Goal: Task Accomplishment & Management: Use online tool/utility

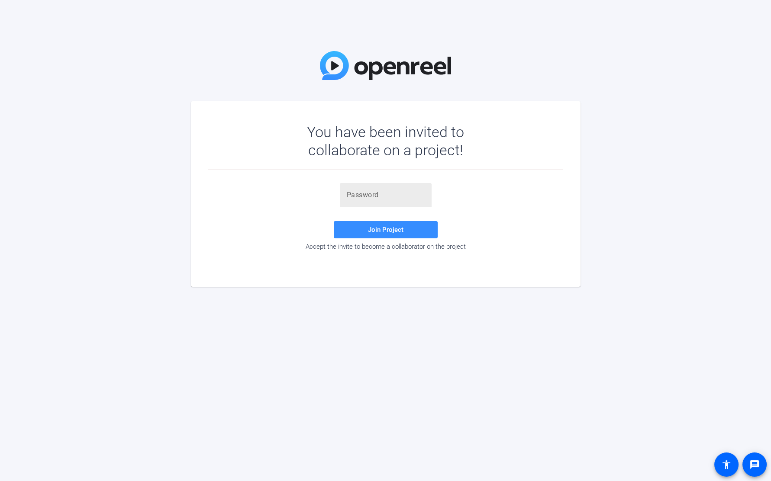
click at [375, 205] on div at bounding box center [386, 195] width 78 height 24
click at [368, 197] on input "text" at bounding box center [386, 195] width 78 height 10
click at [364, 193] on input "text" at bounding box center [386, 195] width 78 height 10
paste input "eA#]mJ"
type input "eA#]mJ"
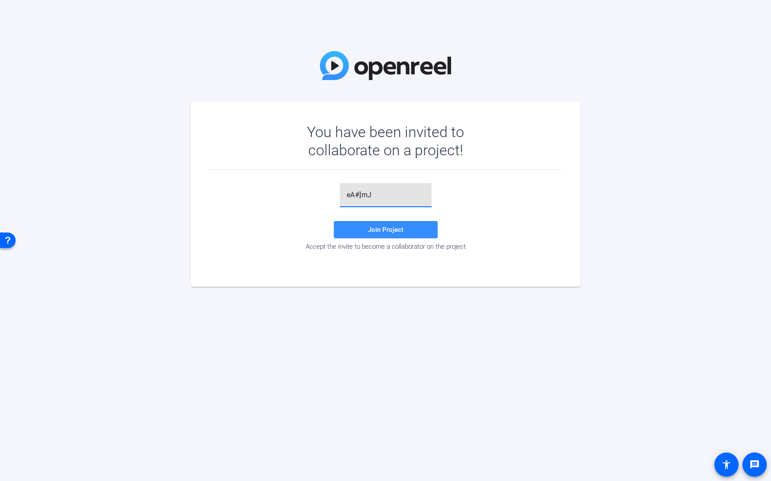
click at [373, 219] on div "eA#]mJ Join Project Accept the invite to become a collaborator on the project" at bounding box center [385, 217] width 355 height 68
click at [375, 222] on span at bounding box center [386, 229] width 104 height 21
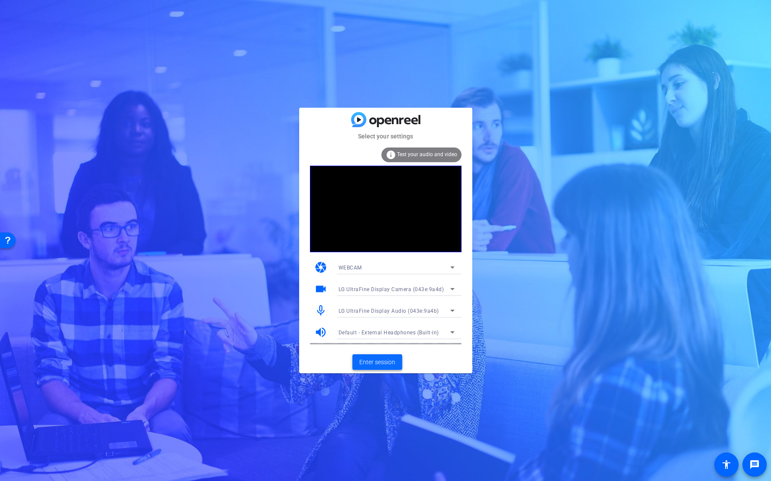
click at [380, 363] on span "Enter session" at bounding box center [377, 362] width 36 height 9
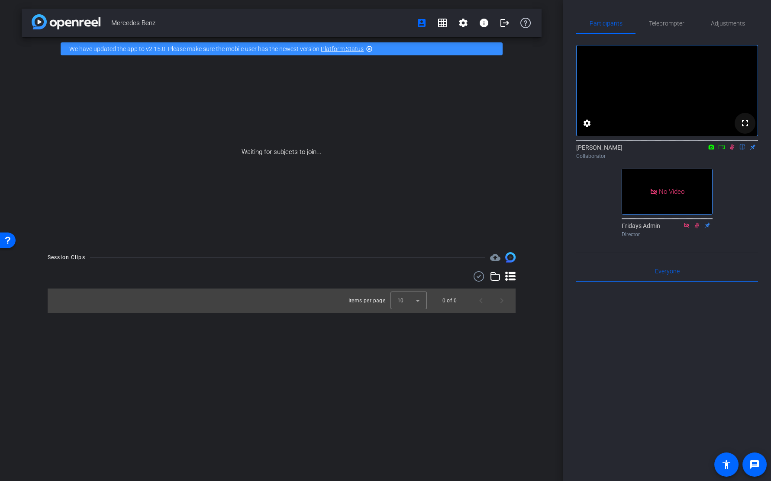
click at [745, 134] on span at bounding box center [745, 123] width 21 height 21
click at [670, 25] on span "Teleprompter" at bounding box center [666, 23] width 35 height 6
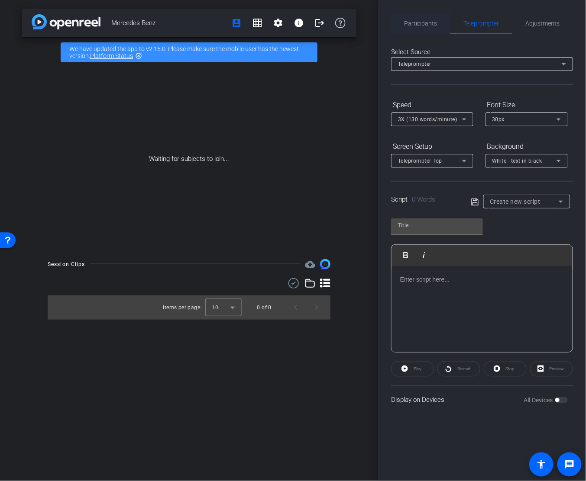
click at [424, 21] on span "Participants" at bounding box center [420, 23] width 33 height 6
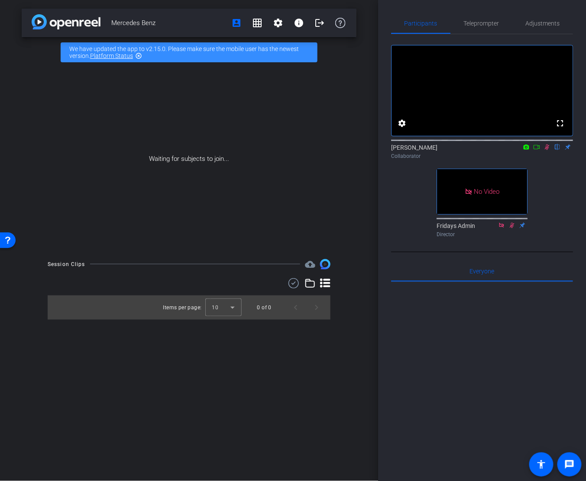
click at [539, 150] on icon at bounding box center [536, 147] width 7 height 6
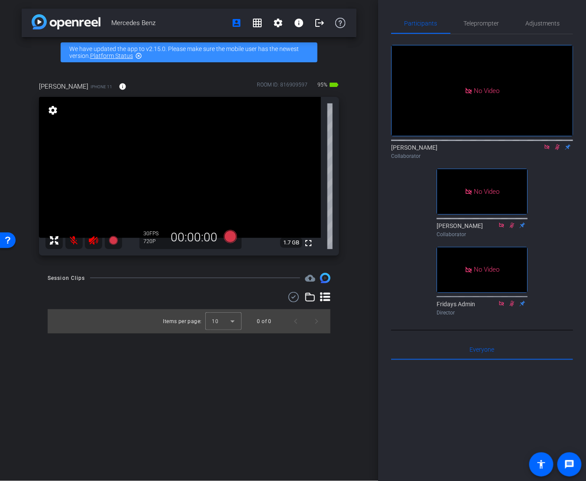
click at [547, 150] on icon at bounding box center [546, 147] width 7 height 6
click at [546, 150] on icon at bounding box center [547, 148] width 5 height 6
click at [71, 240] on mat-icon at bounding box center [73, 240] width 17 height 17
click at [94, 242] on icon at bounding box center [93, 240] width 9 height 9
click at [487, 16] on span "Teleprompter" at bounding box center [481, 23] width 35 height 21
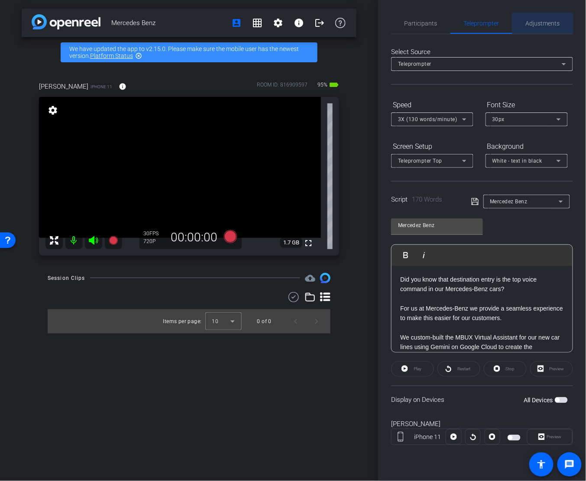
click at [544, 23] on span "Adjustments" at bounding box center [543, 23] width 34 height 6
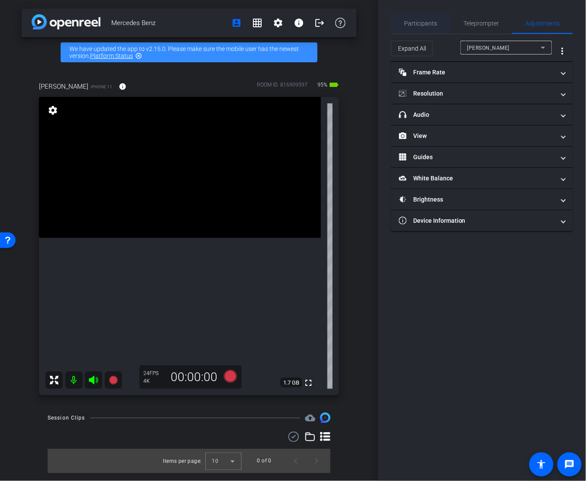
click at [427, 20] on span "Participants" at bounding box center [420, 23] width 33 height 6
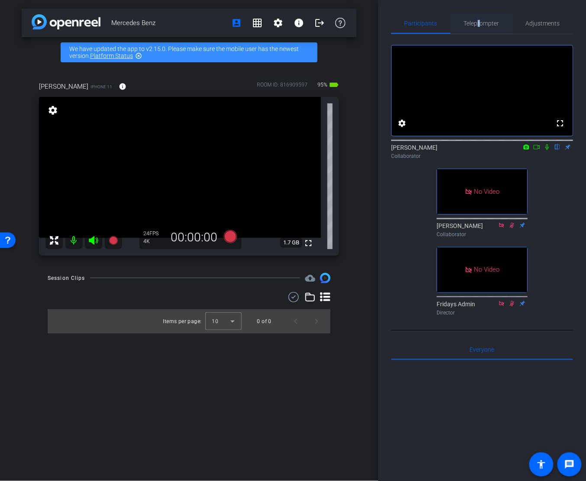
click at [478, 21] on span "Teleprompter" at bounding box center [481, 23] width 35 height 6
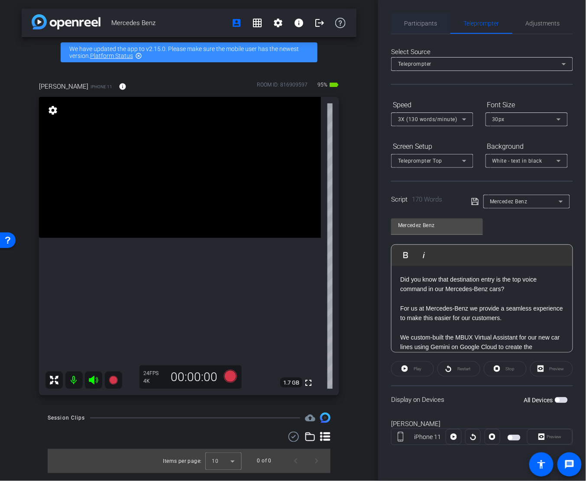
click at [400, 10] on div "Participants Teleprompter Adjustments settings [PERSON_NAME] flip Collaborator …" at bounding box center [482, 240] width 208 height 481
click at [413, 24] on span "Participants" at bounding box center [420, 23] width 33 height 6
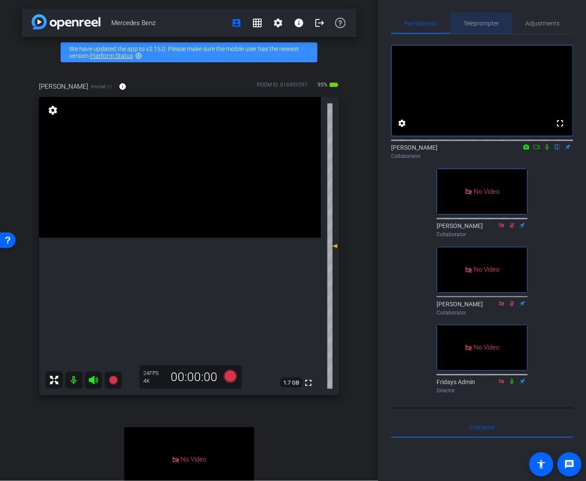
click at [483, 25] on span "Teleprompter" at bounding box center [481, 23] width 35 height 6
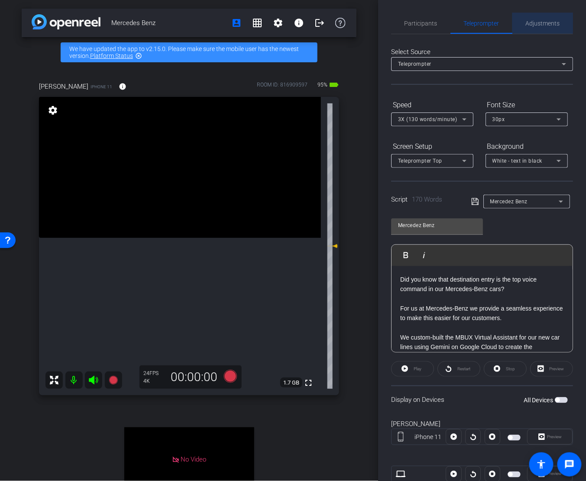
click at [530, 23] on span "Adjustments" at bounding box center [543, 23] width 34 height 6
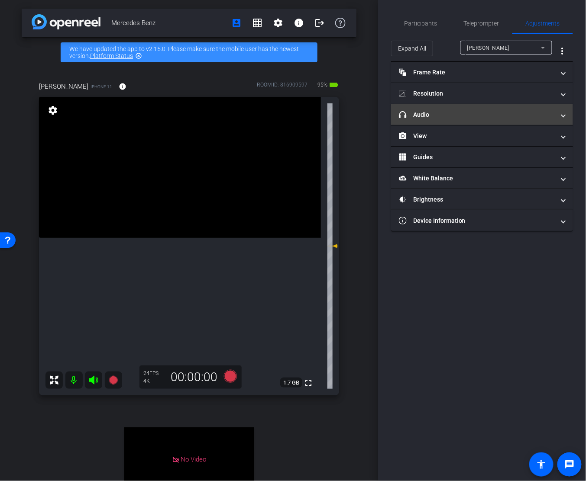
click at [449, 108] on mat-expansion-panel-header "headphone icon Audio" at bounding box center [482, 114] width 182 height 21
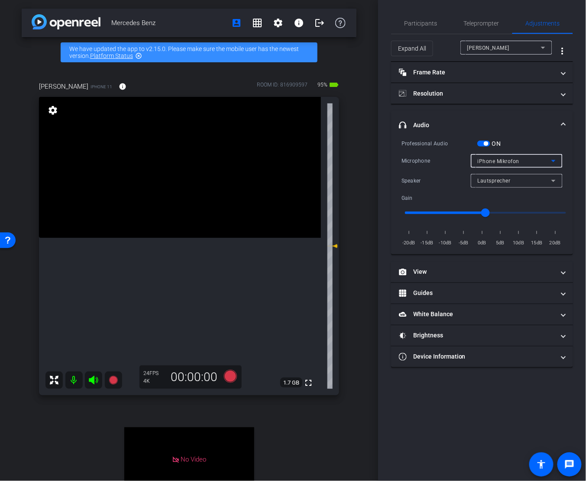
click at [524, 158] on div "iPhone Mikrofon" at bounding box center [515, 161] width 74 height 11
click at [524, 158] on div at bounding box center [293, 240] width 586 height 481
click at [479, 156] on div "iPhone Mikrofon" at bounding box center [515, 161] width 74 height 11
click at [479, 156] on div at bounding box center [293, 240] width 586 height 481
click at [494, 24] on span "Teleprompter" at bounding box center [481, 23] width 35 height 6
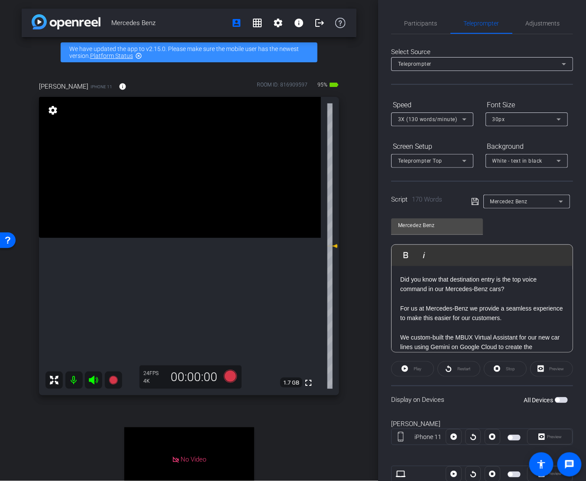
click at [491, 294] on p at bounding box center [482, 299] width 164 height 10
click at [456, 285] on p "Did you know that destination entry is the top voice command in our Mercedes-Be…" at bounding box center [482, 284] width 164 height 19
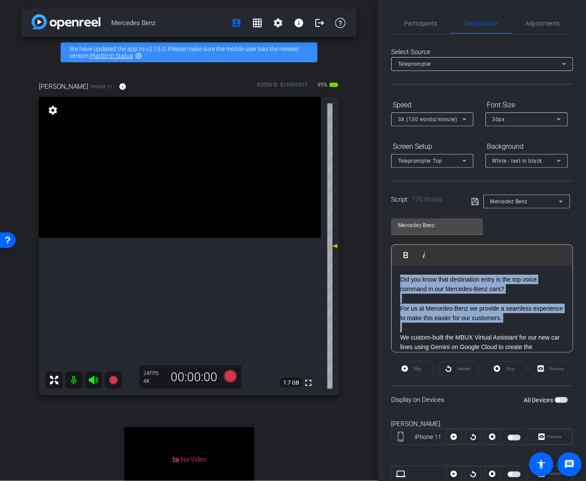
drag, startPoint x: 401, startPoint y: 279, endPoint x: 475, endPoint y: 325, distance: 87.2
click at [475, 326] on div "Did you know that destination entry is the top voice command in our Mercedes-Be…" at bounding box center [481, 420] width 181 height 308
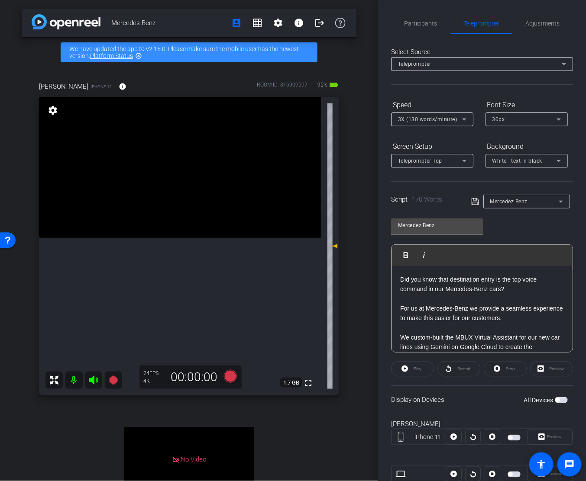
click at [481, 323] on p at bounding box center [482, 328] width 164 height 10
click at [402, 282] on p "Did you know that destination entry is the top voice command in our Mercedes-Be…" at bounding box center [482, 284] width 164 height 19
click at [480, 296] on p at bounding box center [482, 299] width 164 height 10
click at [439, 290] on p "Did you know that destination entry is the top voice command in our Mercedes-Be…" at bounding box center [482, 284] width 164 height 19
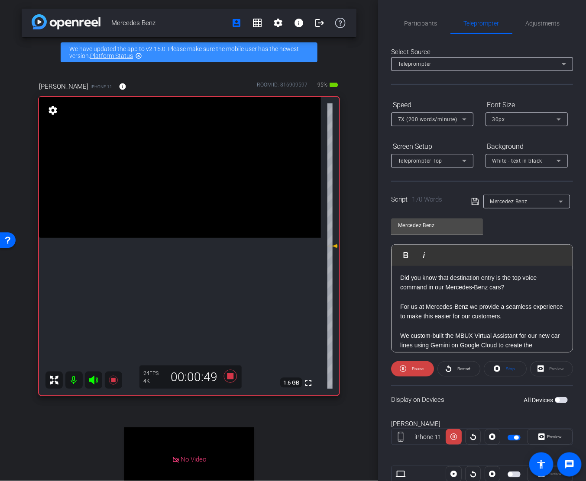
scroll to position [6, 0]
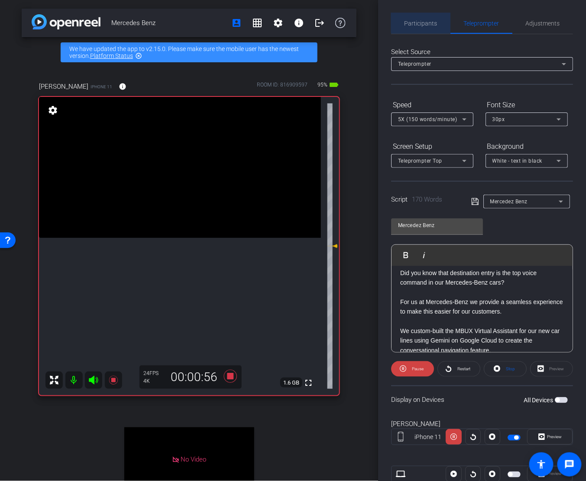
click at [429, 21] on span "Participants" at bounding box center [420, 23] width 33 height 6
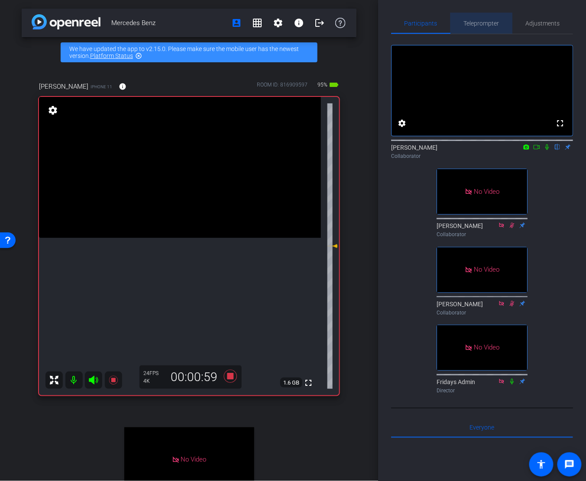
click at [481, 22] on span "Teleprompter" at bounding box center [481, 23] width 35 height 6
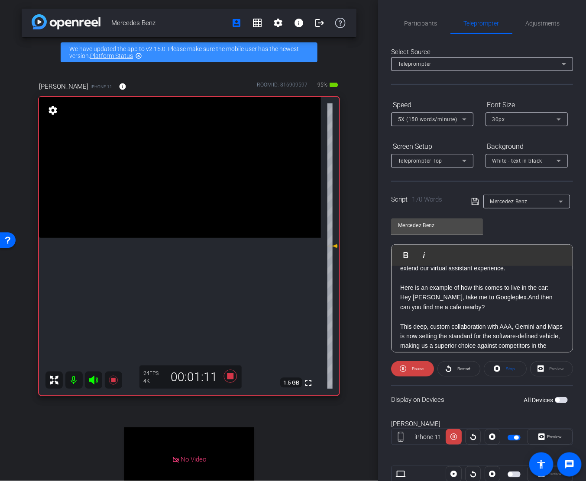
scroll to position [210, 0]
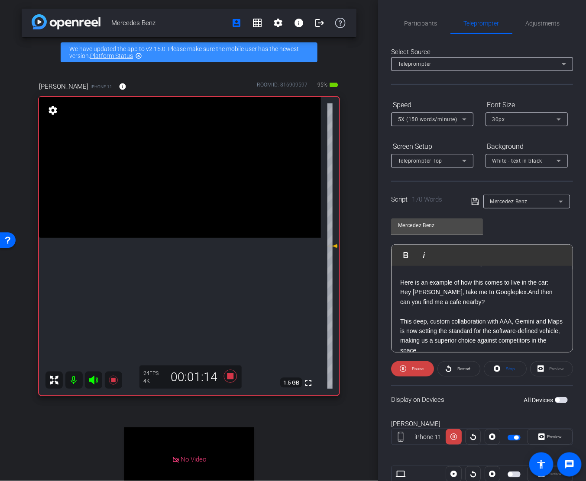
click at [508, 290] on p "Hey [PERSON_NAME], take me to Googleplex.And then can you find me a cafe nearby?" at bounding box center [482, 296] width 164 height 19
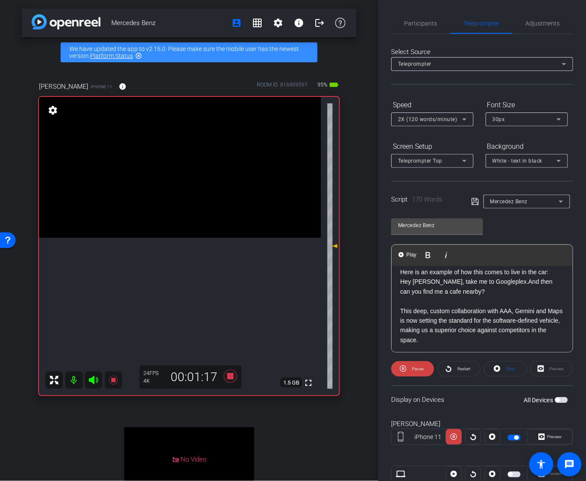
scroll to position [221, 0]
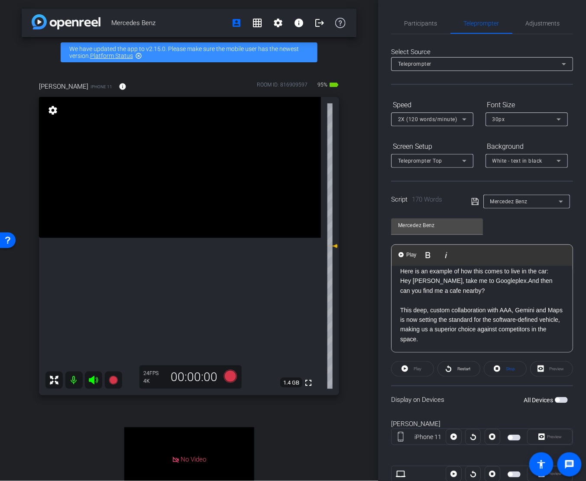
click at [506, 281] on p "Hey [PERSON_NAME], take me to Googleplex.And then can you find me a cafe nearby?" at bounding box center [482, 285] width 164 height 19
click at [503, 306] on p "This deep, custom collaboration with AAA, Gemini and Maps is now setting the st…" at bounding box center [482, 325] width 164 height 39
click at [467, 336] on p "This deep, custom collaboration with AAA, Gemini and Maps is now setting the st…" at bounding box center [482, 325] width 164 height 39
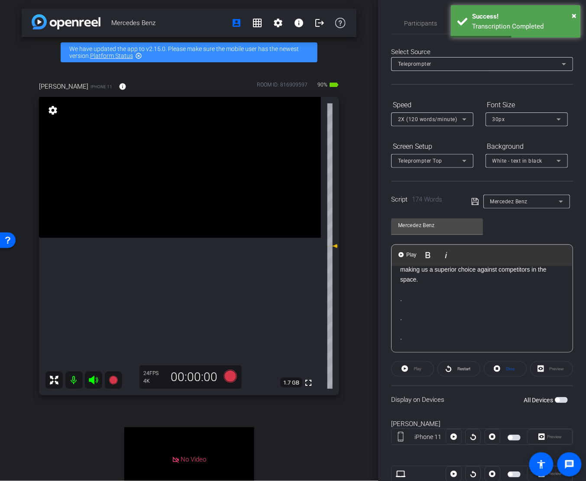
scroll to position [290, 0]
click at [472, 302] on p at bounding box center [482, 299] width 164 height 10
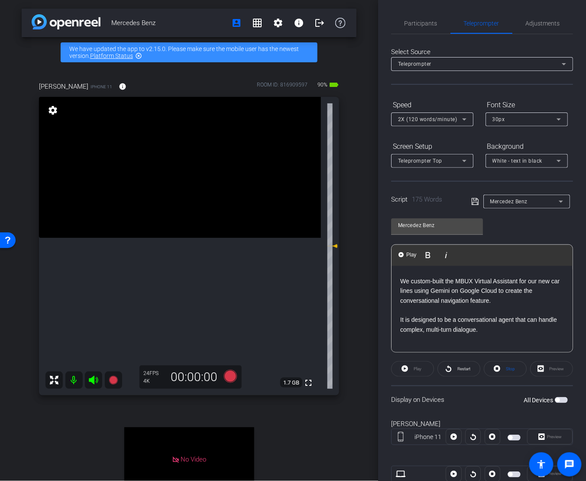
scroll to position [0, 0]
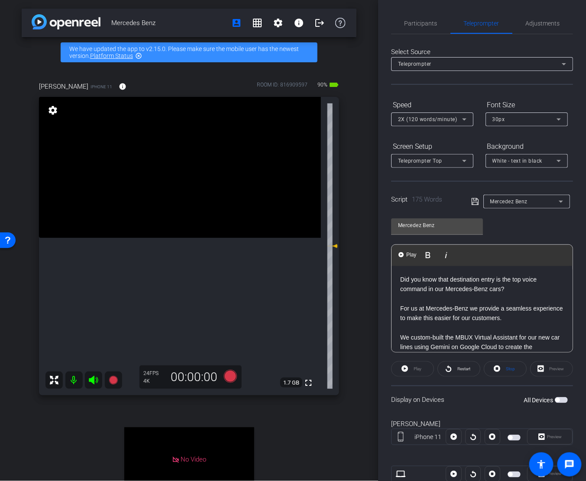
click at [483, 288] on p "Did you know that destination entry is the top voice command in our Mercedes-Be…" at bounding box center [482, 284] width 164 height 19
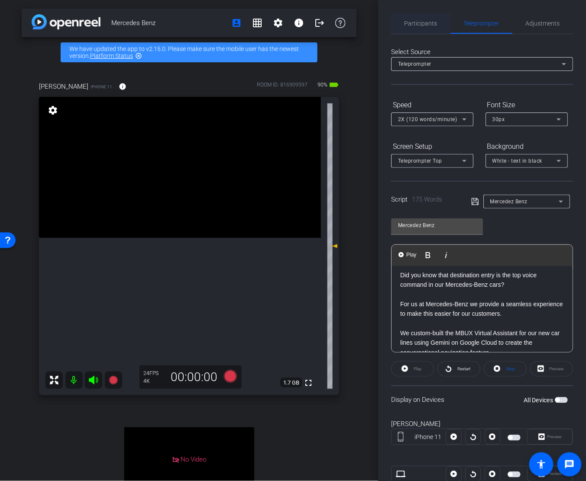
click at [423, 22] on span "Participants" at bounding box center [420, 23] width 33 height 6
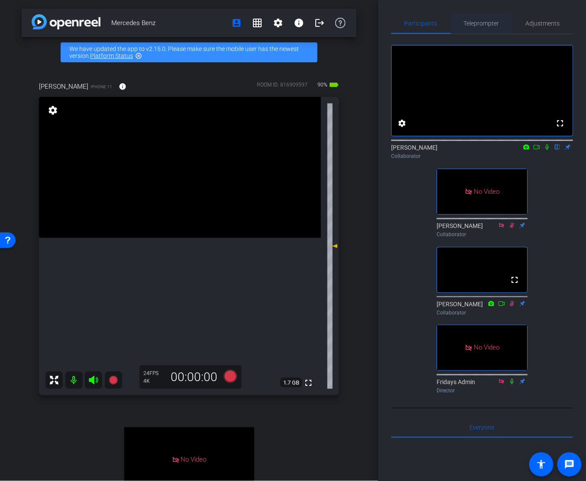
click at [477, 26] on span "Teleprompter" at bounding box center [481, 23] width 35 height 6
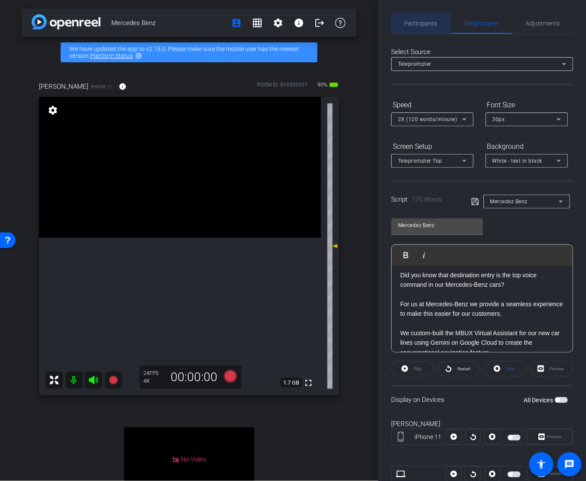
click at [439, 23] on div "Participants" at bounding box center [420, 23] width 59 height 21
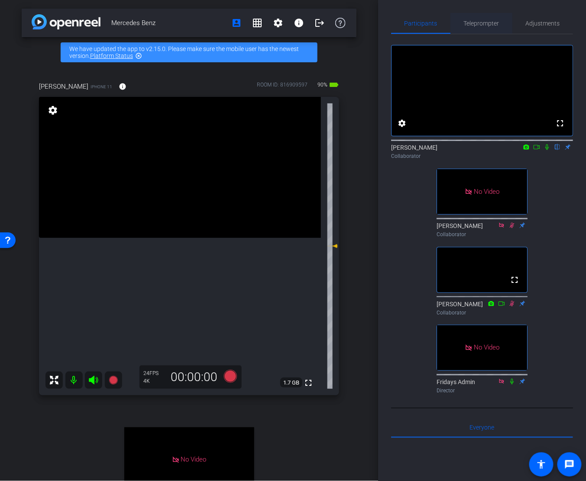
click at [485, 20] on span "Teleprompter" at bounding box center [481, 23] width 35 height 6
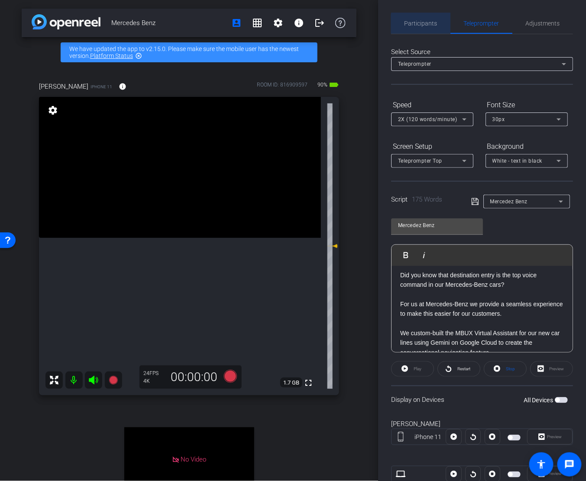
click at [438, 24] on div "Participants" at bounding box center [420, 23] width 59 height 21
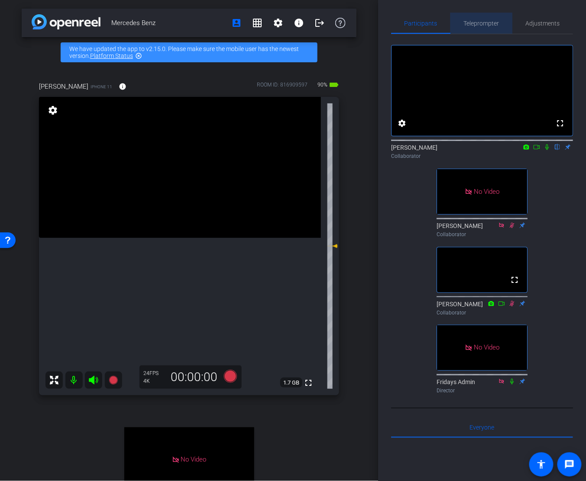
click at [466, 23] on span "Teleprompter" at bounding box center [481, 23] width 35 height 6
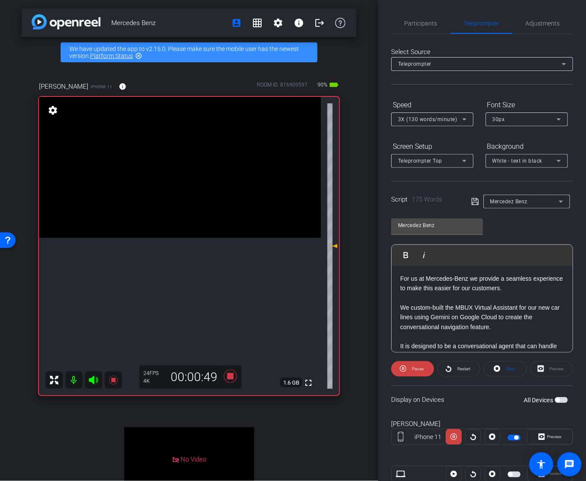
scroll to position [47, 0]
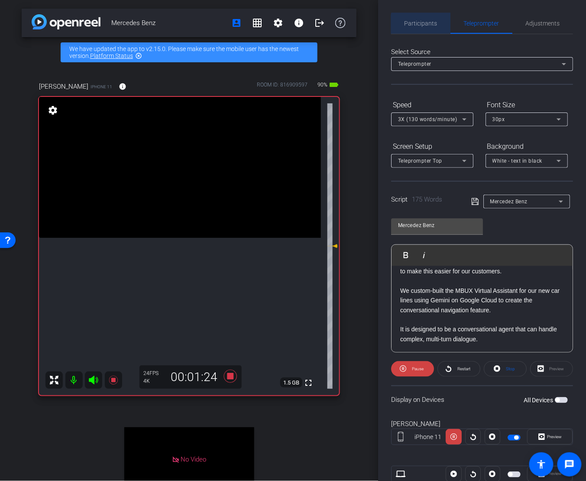
click at [429, 25] on span "Participants" at bounding box center [420, 23] width 33 height 6
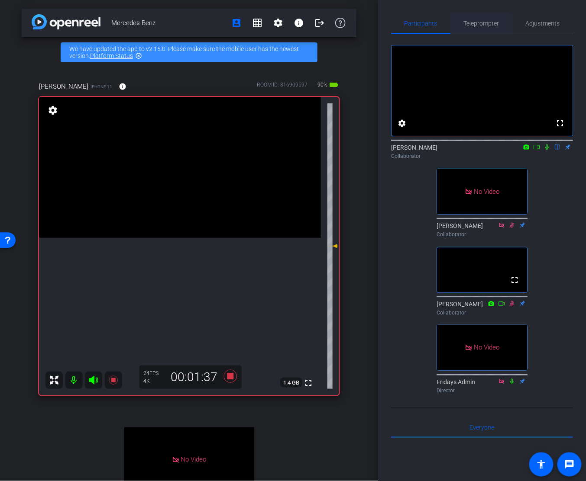
click at [487, 22] on span "Teleprompter" at bounding box center [481, 23] width 35 height 6
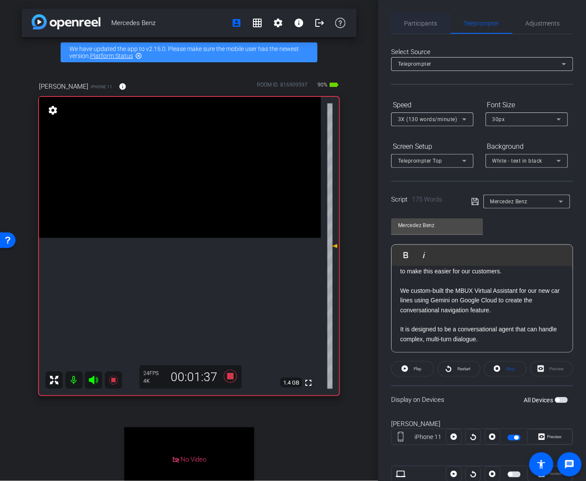
click at [428, 23] on span "Participants" at bounding box center [420, 23] width 33 height 6
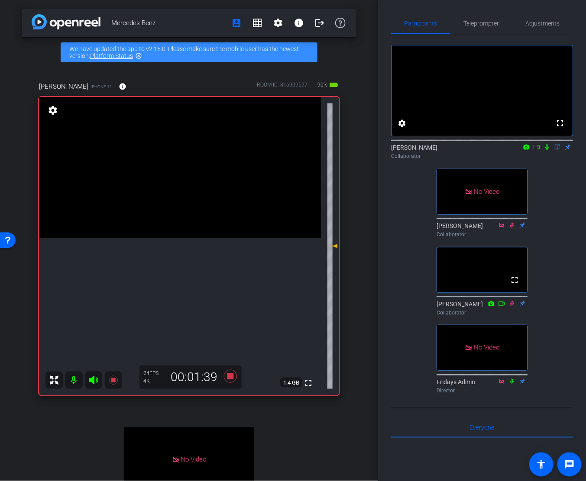
click at [547, 150] on icon at bounding box center [546, 147] width 7 height 6
click at [471, 20] on span "Teleprompter" at bounding box center [481, 23] width 35 height 6
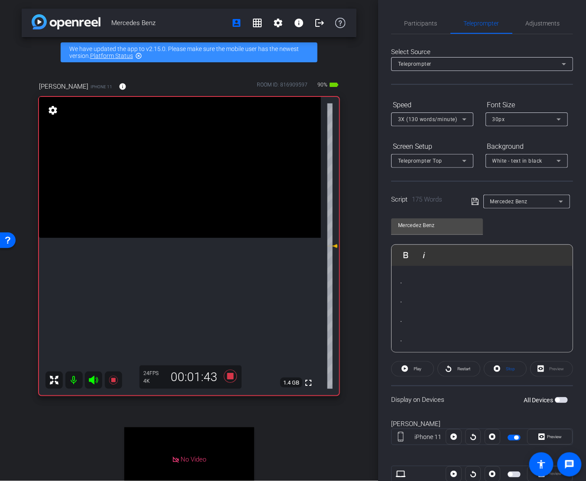
scroll to position [162, 0]
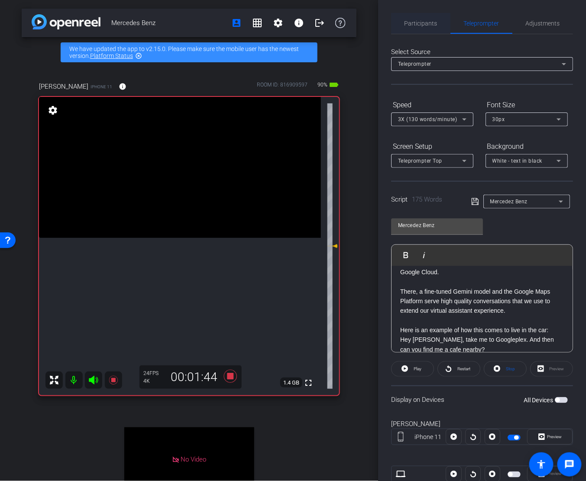
click at [434, 27] on span "Participants" at bounding box center [420, 23] width 33 height 21
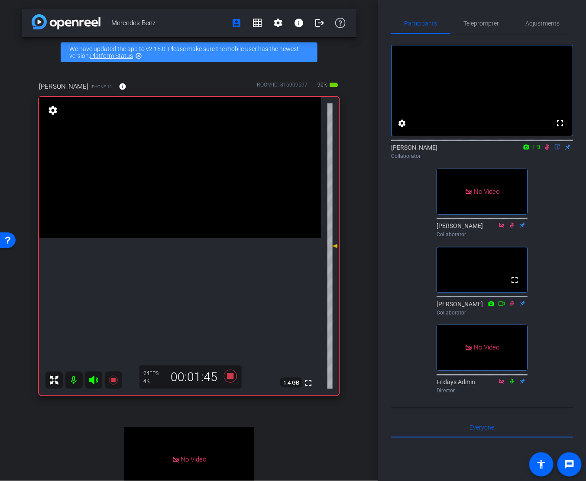
click at [548, 150] on icon at bounding box center [547, 148] width 5 height 6
click at [484, 25] on span "Teleprompter" at bounding box center [481, 23] width 35 height 6
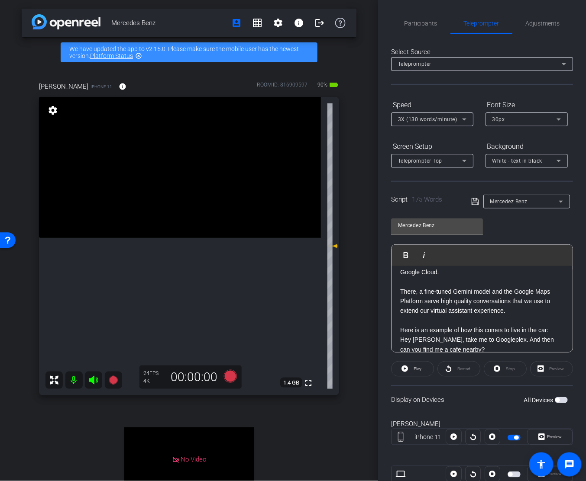
click at [490, 296] on p "There, a fine-tuned Gemini model and the Google Maps Platform serve high qualit…" at bounding box center [482, 301] width 164 height 29
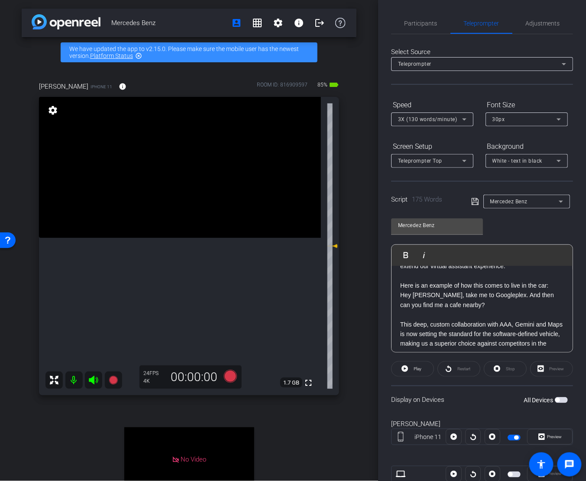
scroll to position [211, 0]
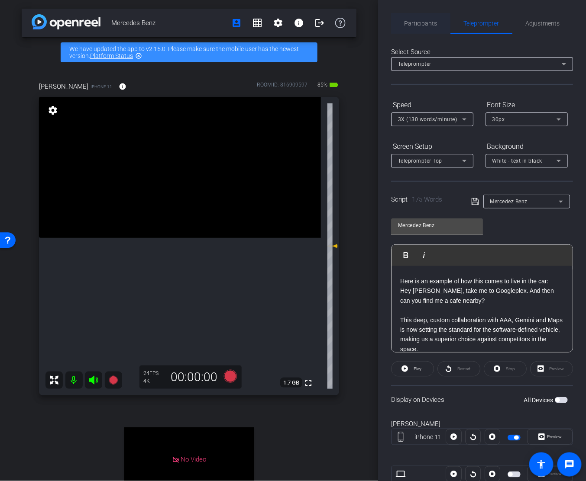
click at [438, 19] on div "Participants" at bounding box center [420, 23] width 59 height 21
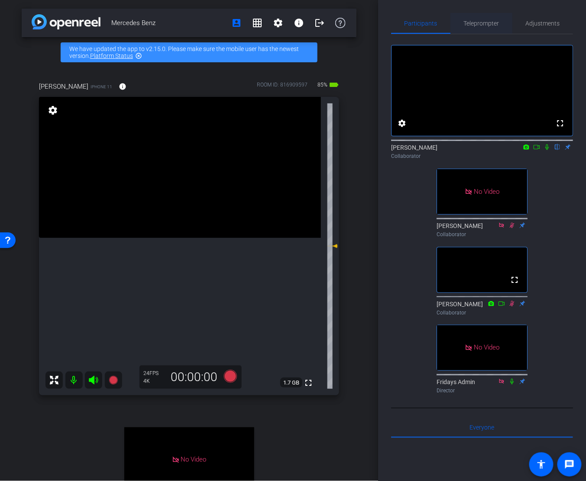
drag, startPoint x: 486, startPoint y: 25, endPoint x: 490, endPoint y: 26, distance: 4.4
click at [486, 26] on span "Teleprompter" at bounding box center [481, 23] width 35 height 6
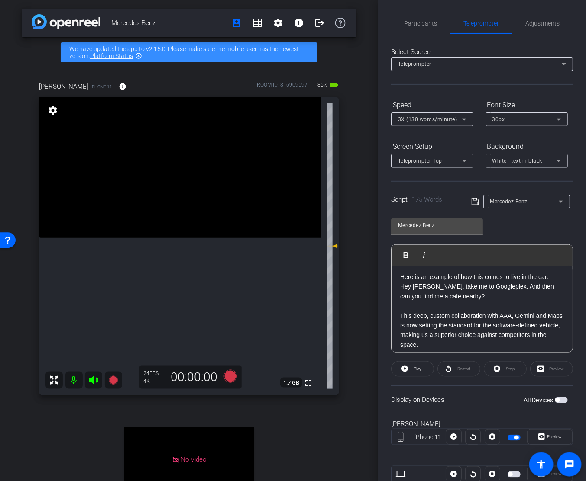
scroll to position [226, 0]
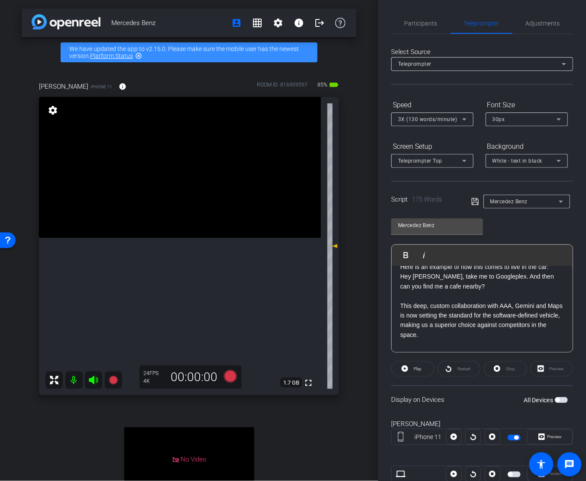
click at [447, 340] on p at bounding box center [482, 345] width 164 height 10
click at [449, 335] on p "This deep, custom collaboration with AAA, Gemini and Maps is now setting the st…" at bounding box center [482, 320] width 164 height 39
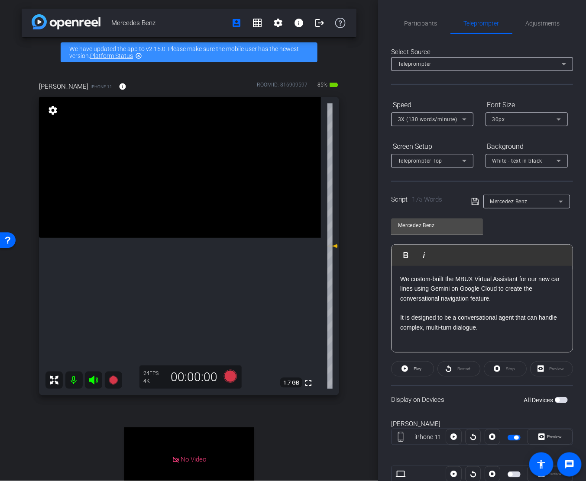
scroll to position [0, 0]
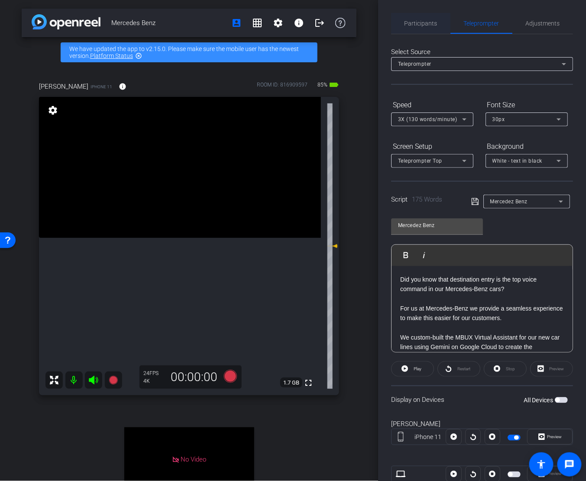
click at [430, 22] on span "Participants" at bounding box center [420, 23] width 33 height 6
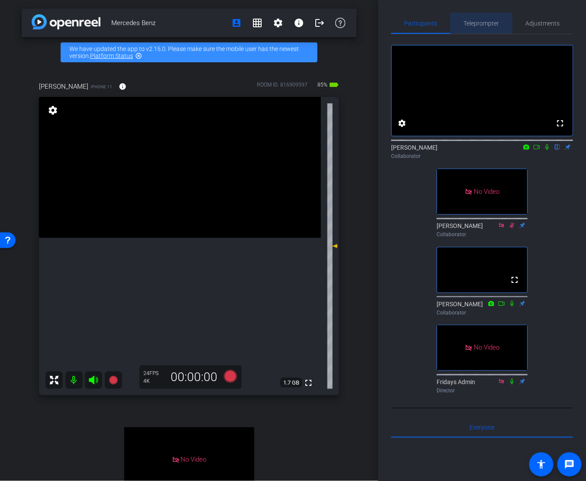
click at [485, 27] on span "Teleprompter" at bounding box center [481, 23] width 35 height 21
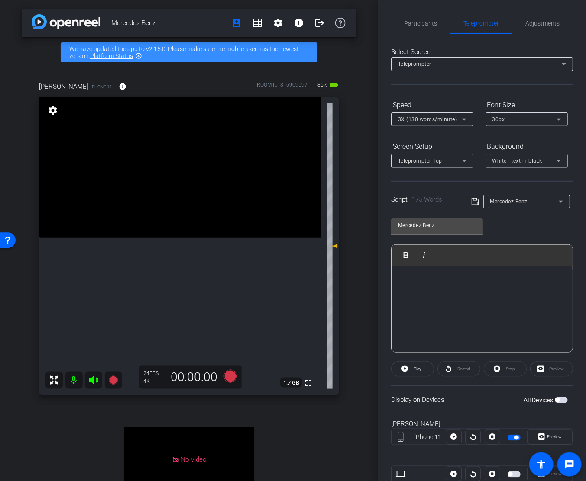
scroll to position [215, 0]
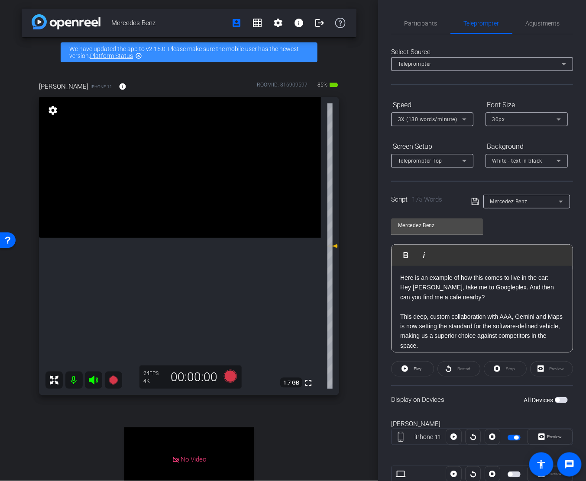
click at [523, 339] on p "This deep, custom collaboration with AAA, Gemini and Maps is now setting the st…" at bounding box center [482, 331] width 164 height 39
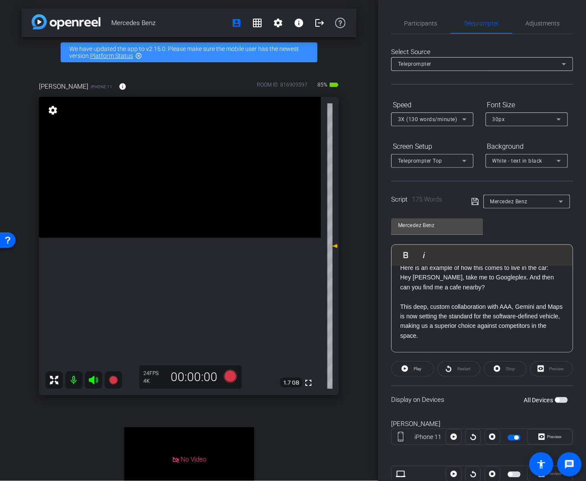
click at [485, 336] on p "This deep, custom collaboration with AAA, Gemini and Maps is now setting the st…" at bounding box center [482, 321] width 164 height 39
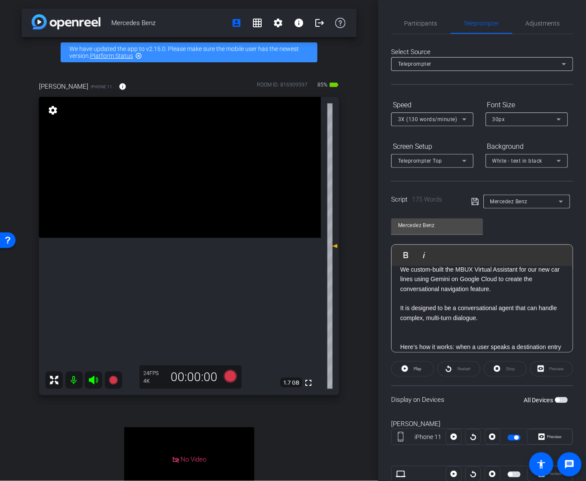
scroll to position [0, 0]
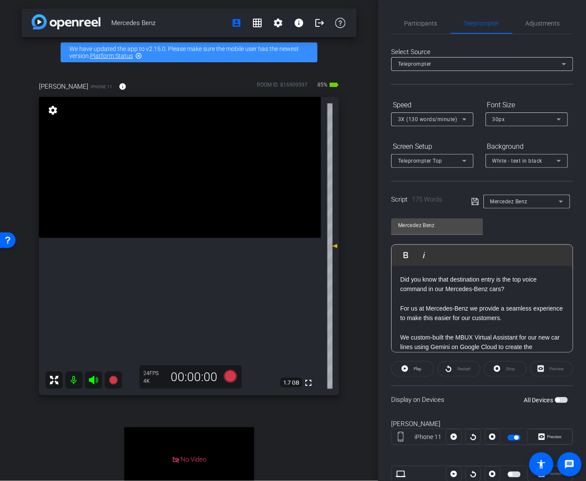
click at [512, 295] on p at bounding box center [482, 299] width 164 height 10
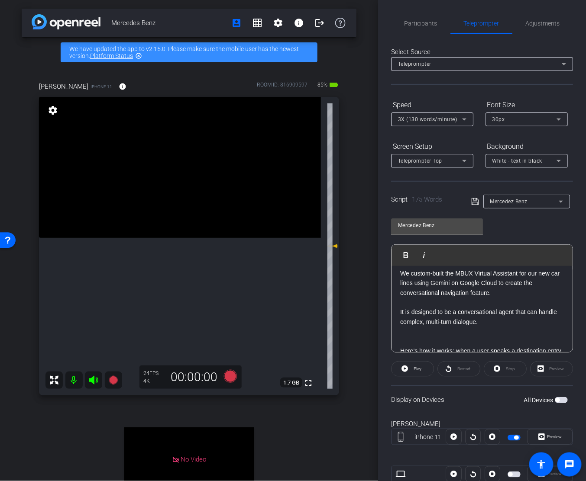
scroll to position [108, 0]
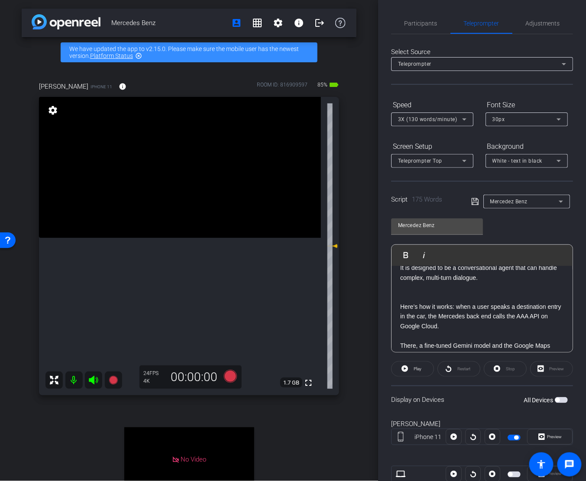
click at [444, 295] on p at bounding box center [482, 298] width 164 height 10
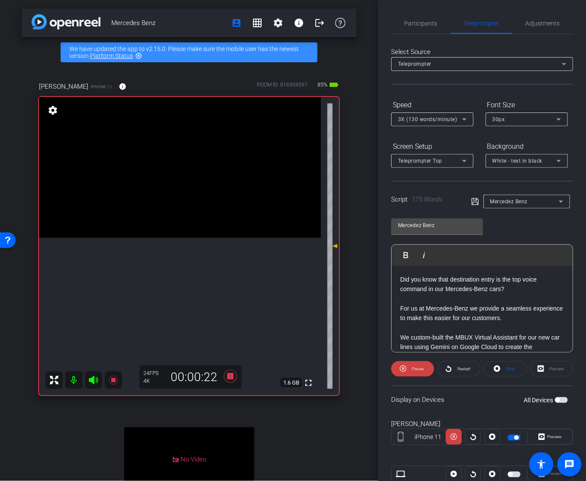
scroll to position [10, 0]
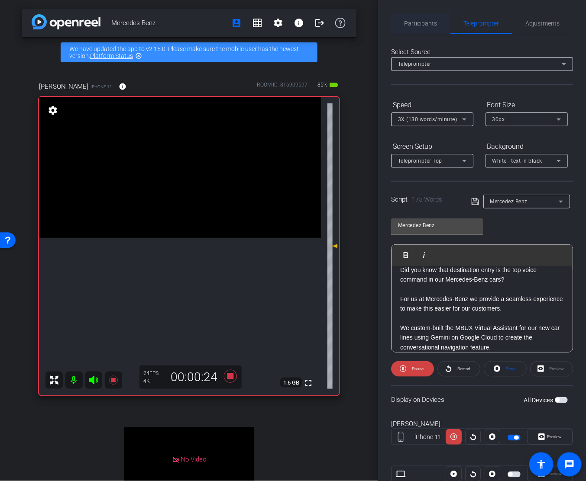
click at [425, 27] on span "Participants" at bounding box center [420, 23] width 33 height 21
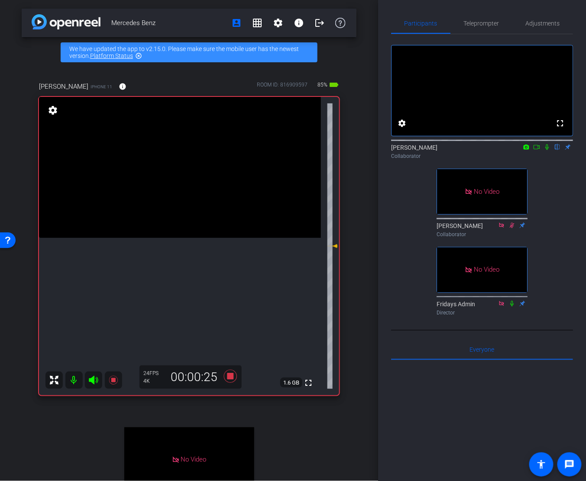
click at [547, 150] on icon at bounding box center [546, 147] width 7 height 6
click at [481, 32] on span "Teleprompter" at bounding box center [481, 23] width 35 height 21
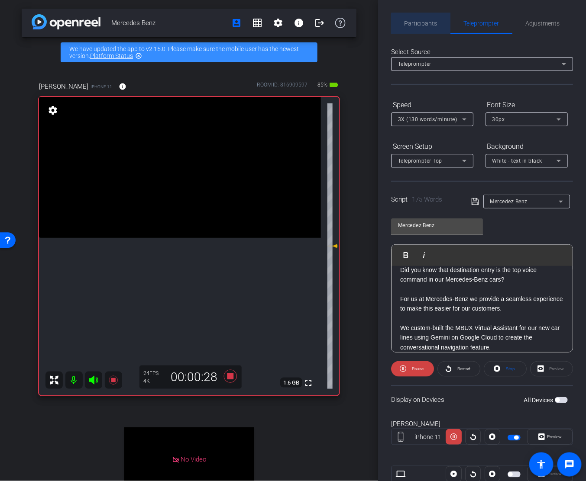
click at [434, 29] on span "Participants" at bounding box center [420, 23] width 33 height 21
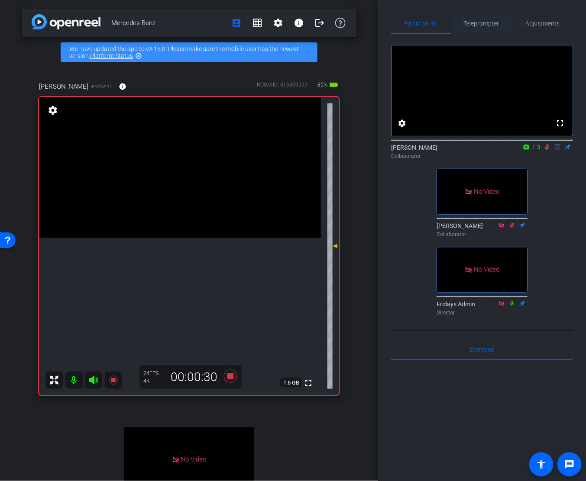
click at [467, 26] on span "Teleprompter" at bounding box center [481, 23] width 35 height 6
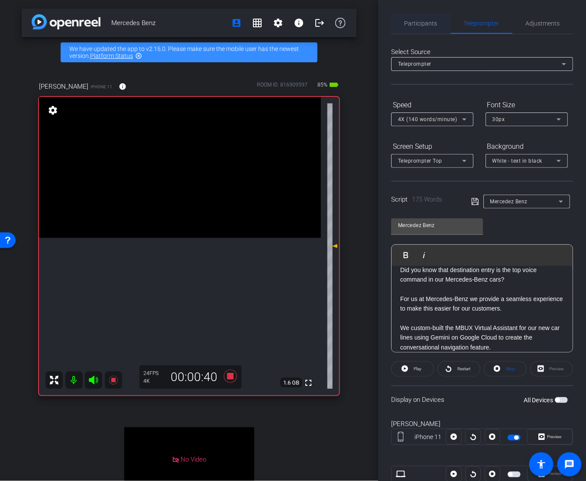
click at [429, 20] on span "Participants" at bounding box center [420, 23] width 33 height 6
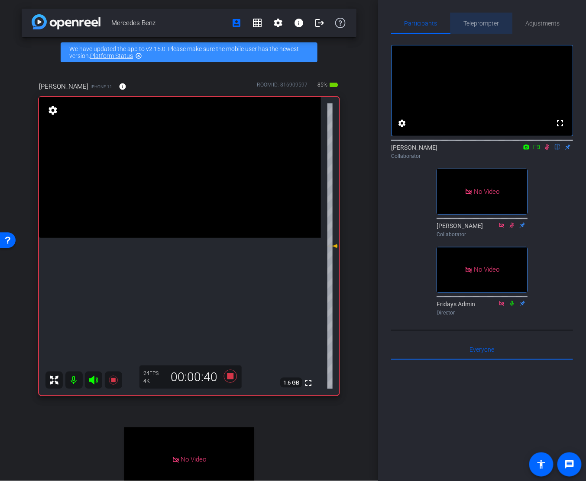
click at [474, 19] on span "Teleprompter" at bounding box center [481, 23] width 35 height 21
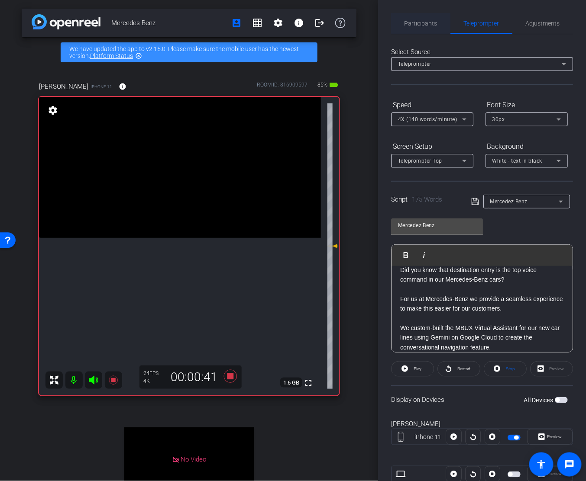
click at [445, 20] on div "Participants" at bounding box center [420, 23] width 59 height 21
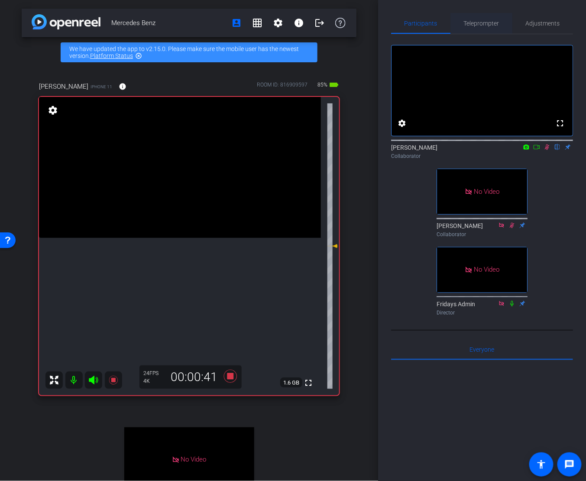
click at [469, 19] on span "Teleprompter" at bounding box center [481, 23] width 35 height 21
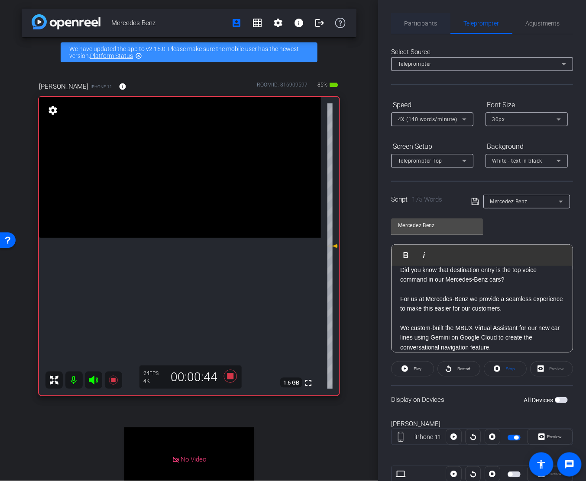
click at [440, 23] on div "Participants" at bounding box center [420, 23] width 59 height 21
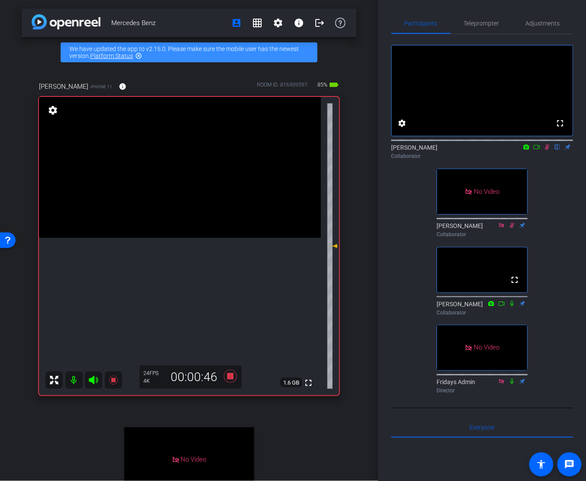
click at [547, 150] on icon at bounding box center [546, 147] width 7 height 6
click at [485, 17] on span "Teleprompter" at bounding box center [481, 23] width 35 height 21
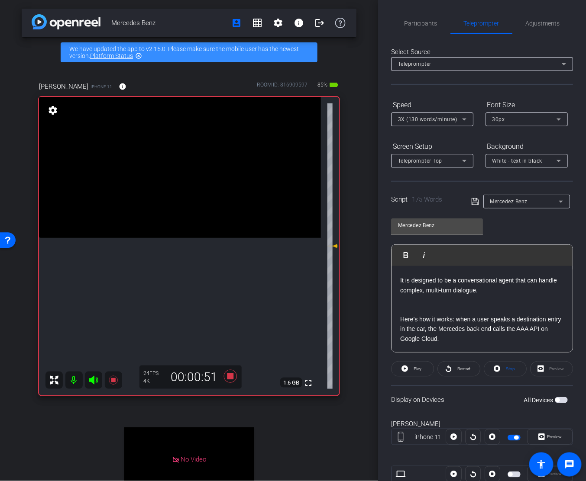
scroll to position [91, 0]
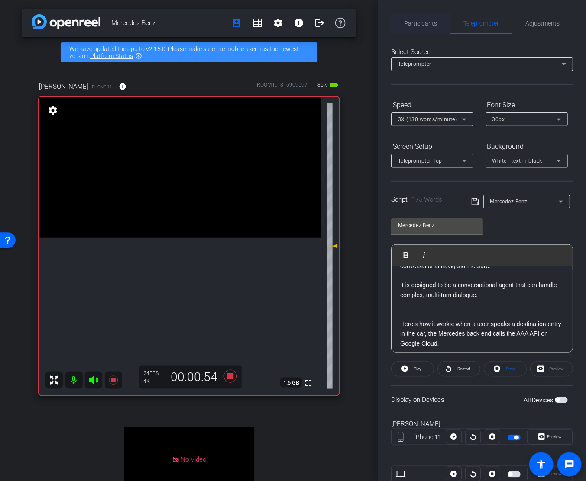
click at [423, 25] on span "Participants" at bounding box center [420, 23] width 33 height 6
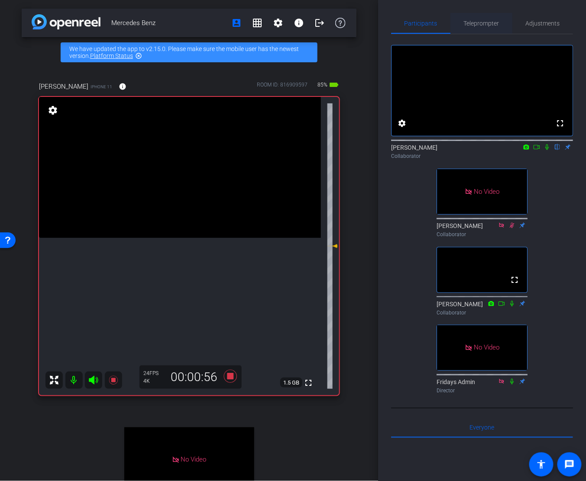
click at [478, 25] on span "Teleprompter" at bounding box center [481, 23] width 35 height 6
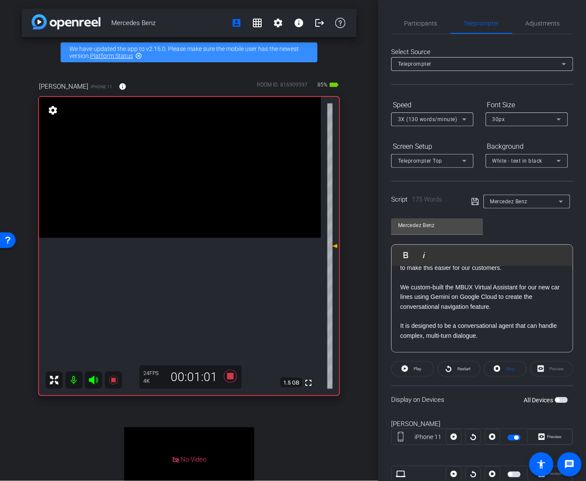
scroll to position [45, 0]
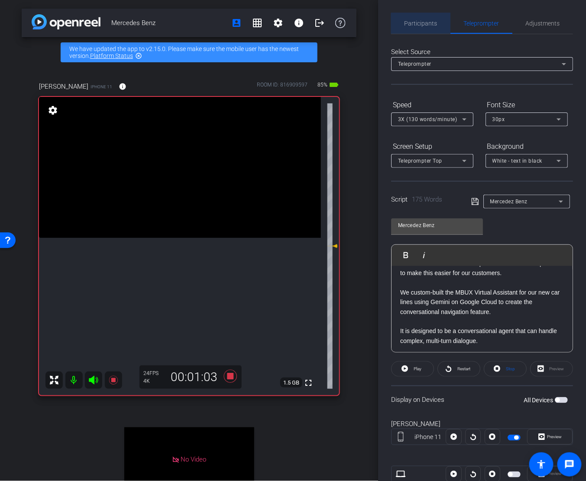
click at [439, 33] on div "Participants" at bounding box center [420, 23] width 59 height 21
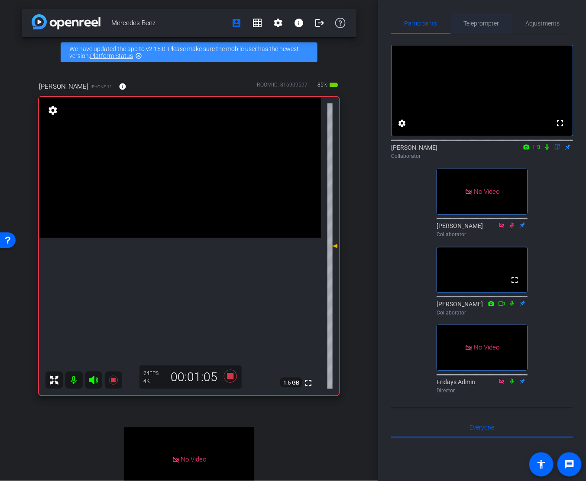
click at [470, 18] on span "Teleprompter" at bounding box center [481, 23] width 35 height 21
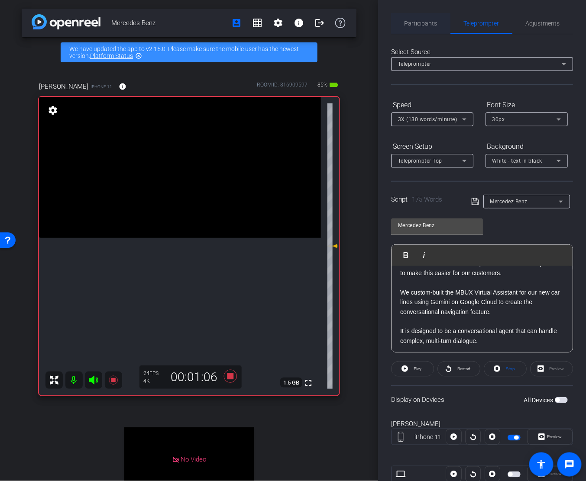
click at [412, 20] on span "Participants" at bounding box center [420, 23] width 33 height 6
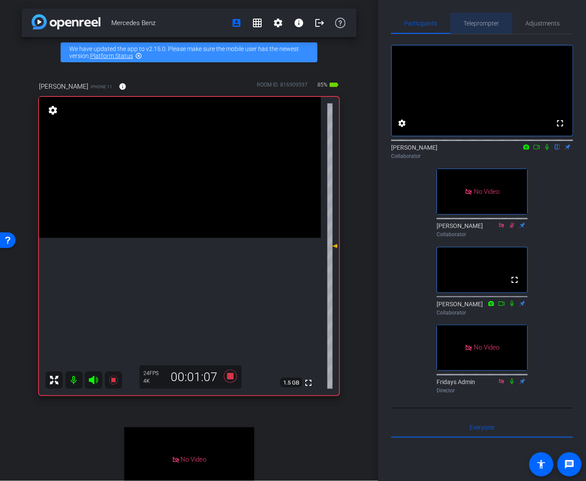
click at [477, 20] on span "Teleprompter" at bounding box center [481, 23] width 35 height 6
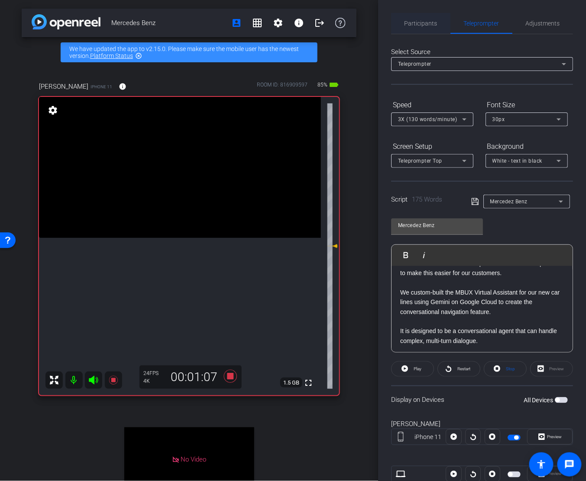
click at [423, 20] on span "Participants" at bounding box center [420, 23] width 33 height 6
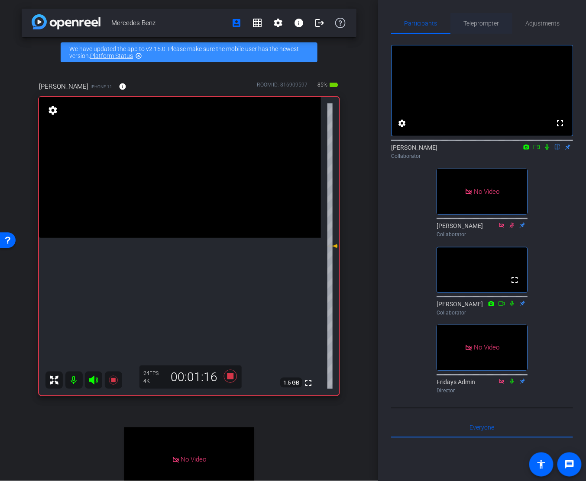
click at [483, 17] on span "Teleprompter" at bounding box center [481, 23] width 35 height 21
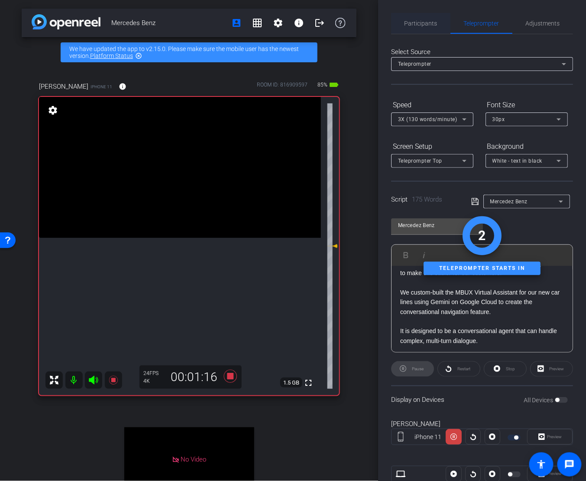
click at [428, 24] on span "Participants" at bounding box center [420, 23] width 33 height 6
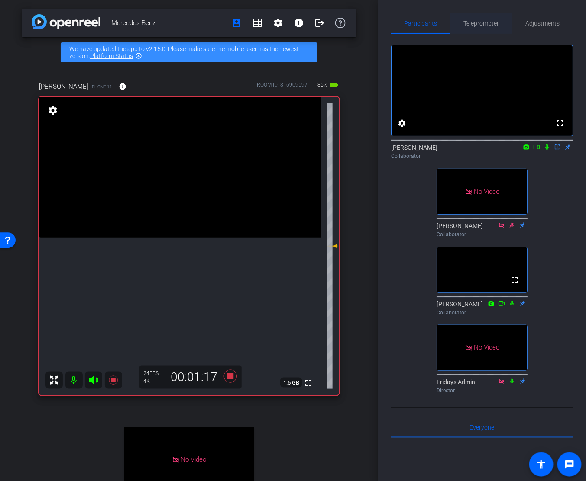
click at [481, 26] on span "Teleprompter" at bounding box center [481, 23] width 35 height 6
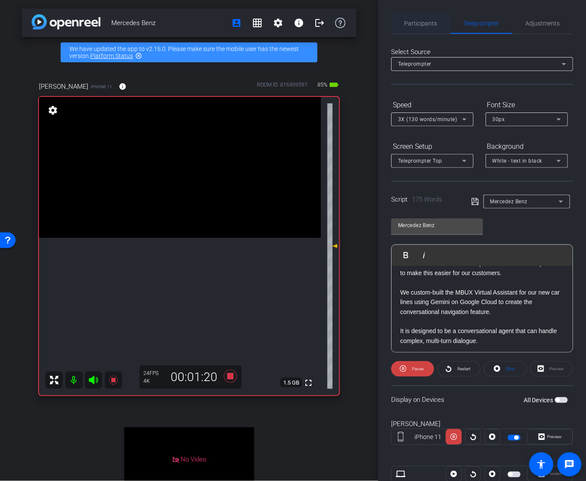
click at [431, 18] on span "Participants" at bounding box center [420, 23] width 33 height 21
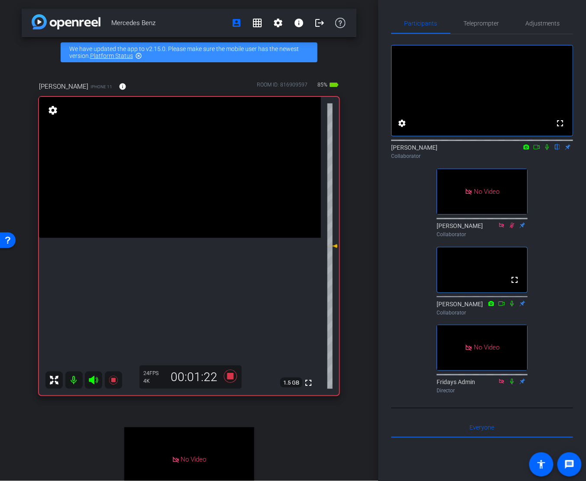
click at [548, 150] on icon at bounding box center [546, 147] width 7 height 6
click at [478, 25] on span "Teleprompter" at bounding box center [481, 23] width 35 height 6
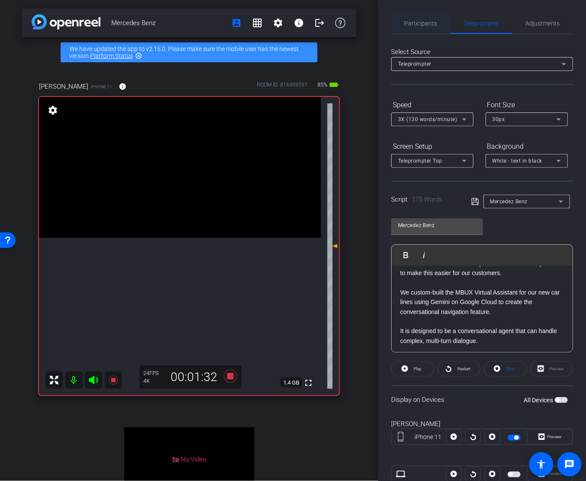
click at [444, 19] on div "Participants" at bounding box center [420, 23] width 59 height 21
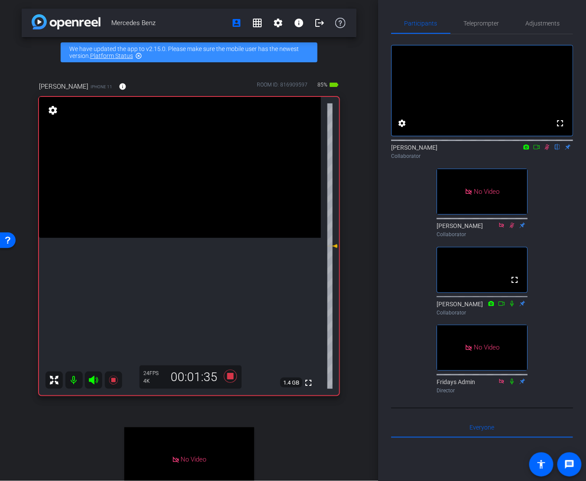
click at [545, 150] on icon at bounding box center [546, 147] width 7 height 6
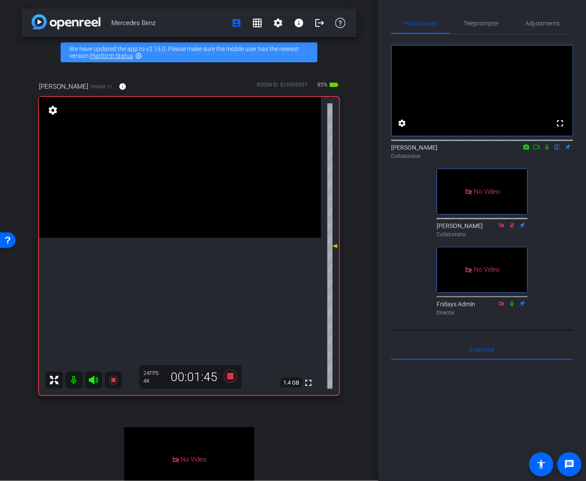
click at [546, 150] on icon at bounding box center [546, 147] width 7 height 6
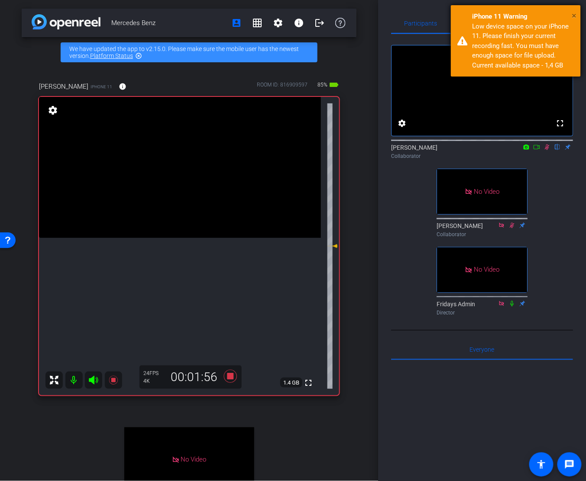
click at [575, 10] on span "×" at bounding box center [574, 15] width 5 height 10
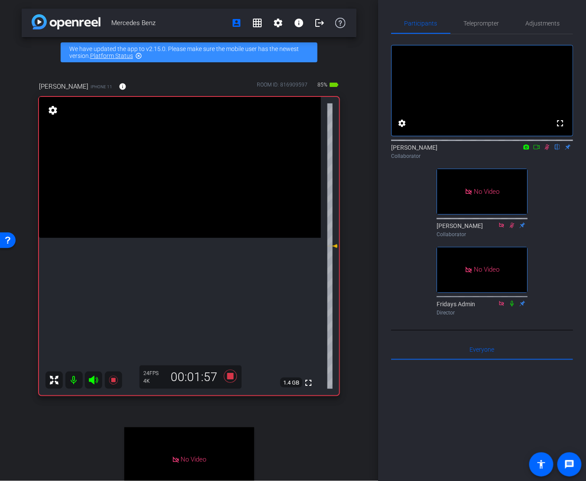
click at [546, 150] on icon at bounding box center [547, 148] width 5 height 6
click at [493, 21] on span "Teleprompter" at bounding box center [481, 23] width 35 height 6
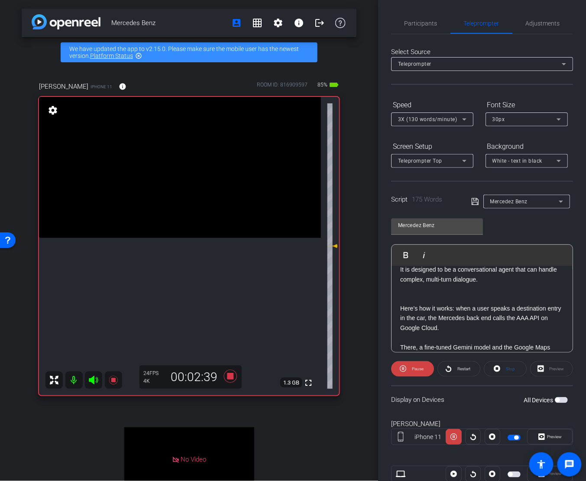
scroll to position [228, 0]
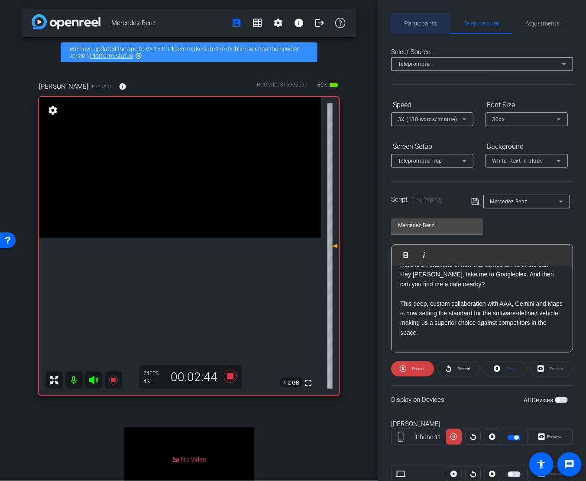
click at [430, 26] on span "Participants" at bounding box center [420, 23] width 33 height 6
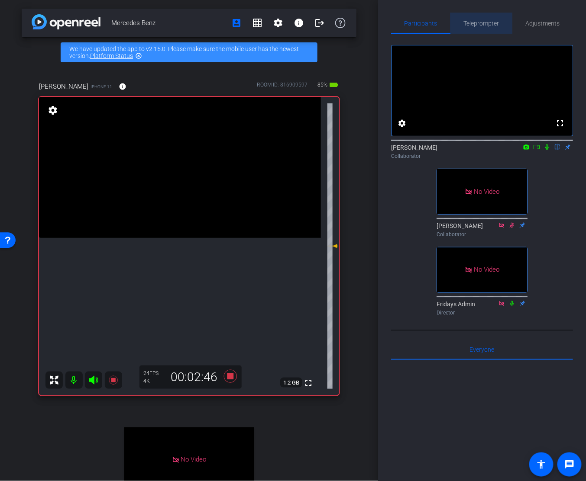
click at [486, 23] on span "Teleprompter" at bounding box center [481, 23] width 35 height 6
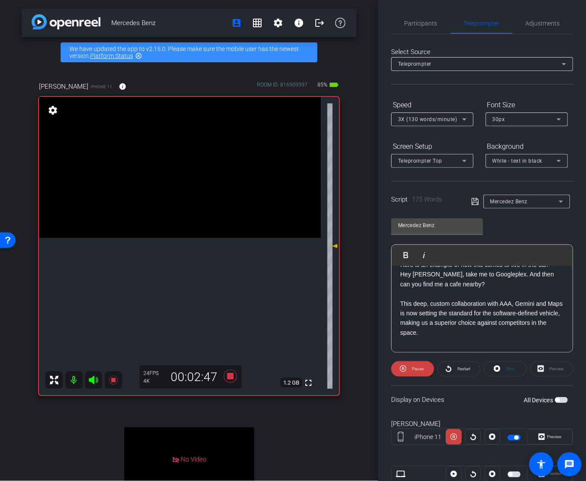
scroll to position [103, 0]
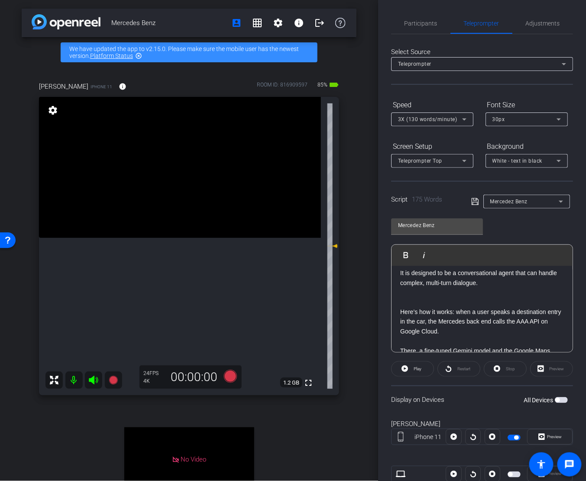
click at [465, 303] on p at bounding box center [482, 303] width 164 height 10
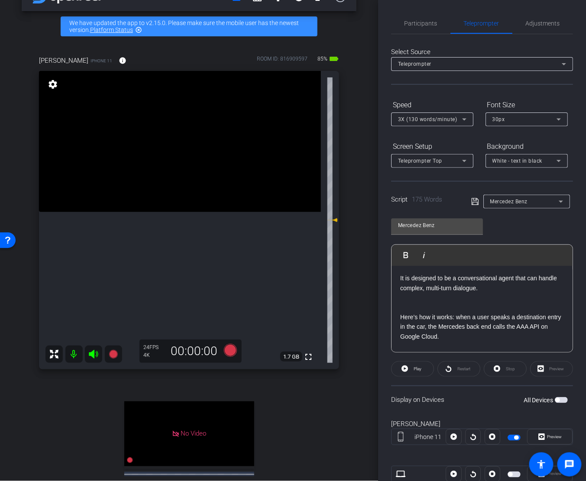
scroll to position [31, 0]
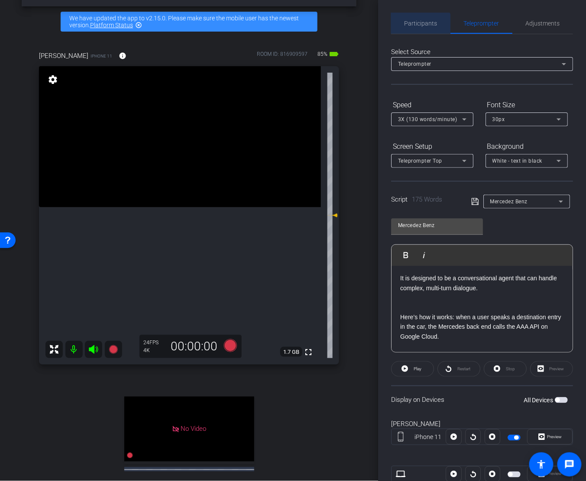
click at [420, 27] on span "Participants" at bounding box center [420, 23] width 33 height 21
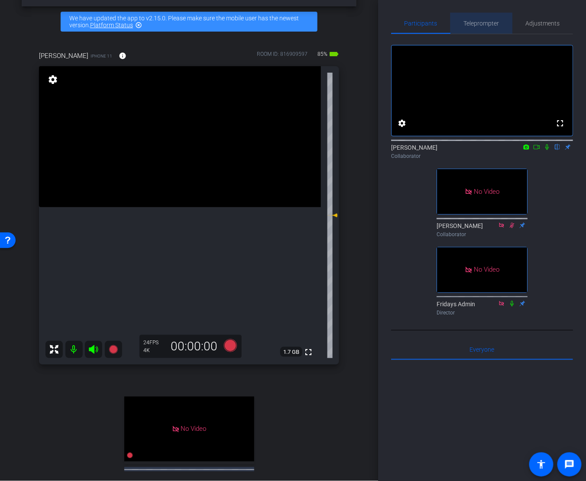
click at [473, 27] on span "Teleprompter" at bounding box center [481, 23] width 35 height 21
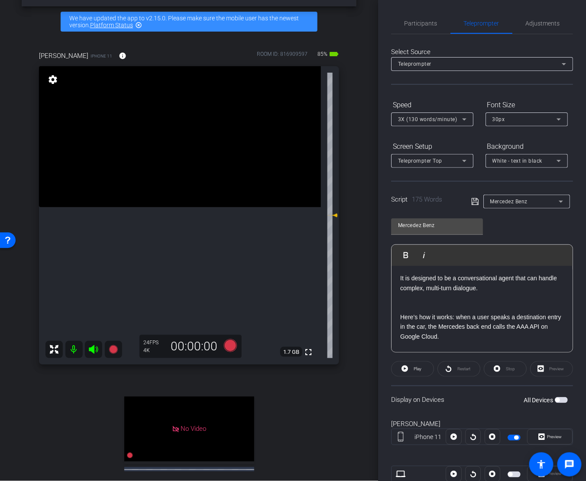
click at [482, 313] on p "Here’s how it works: when a user speaks a destination entry in the car, the Mer…" at bounding box center [482, 327] width 164 height 29
click at [478, 303] on p at bounding box center [482, 308] width 164 height 10
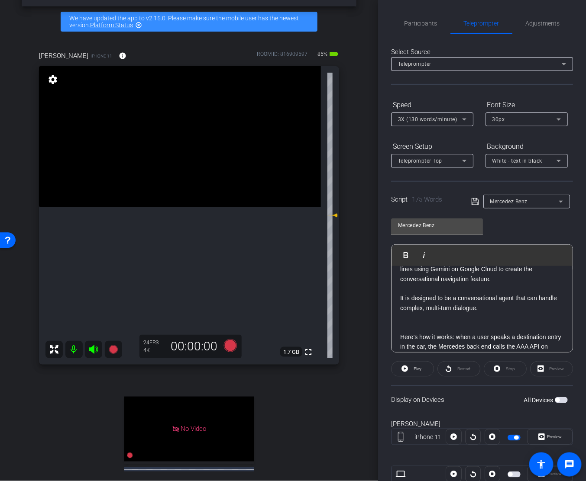
scroll to position [53, 0]
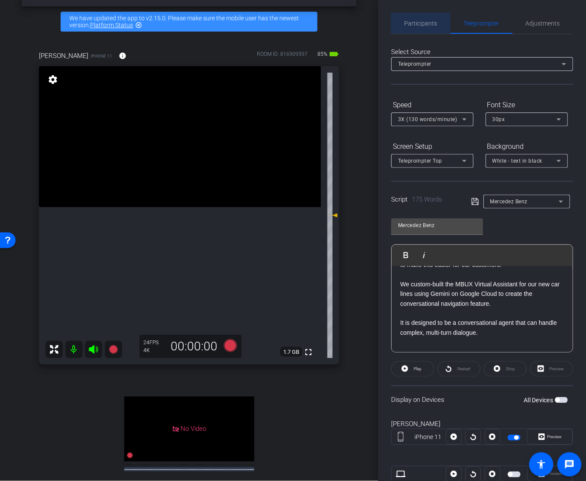
click at [413, 19] on span "Participants" at bounding box center [420, 23] width 33 height 21
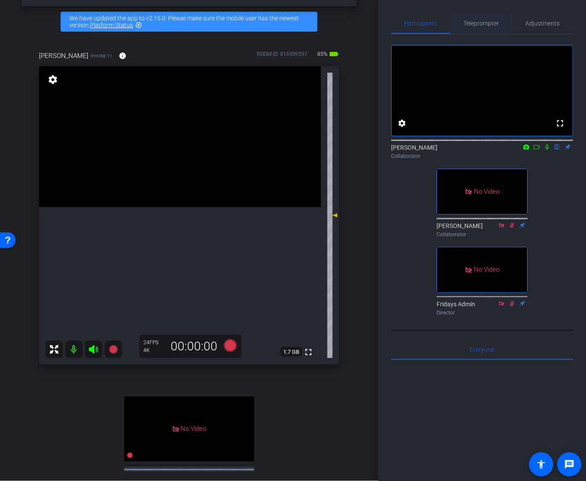
click at [477, 20] on span "Teleprompter" at bounding box center [481, 23] width 35 height 6
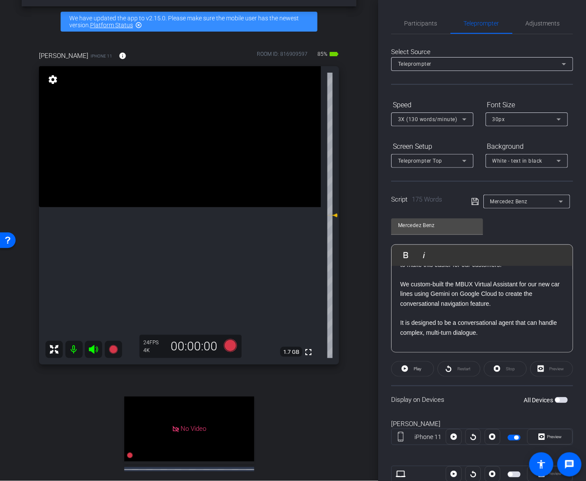
scroll to position [0, 0]
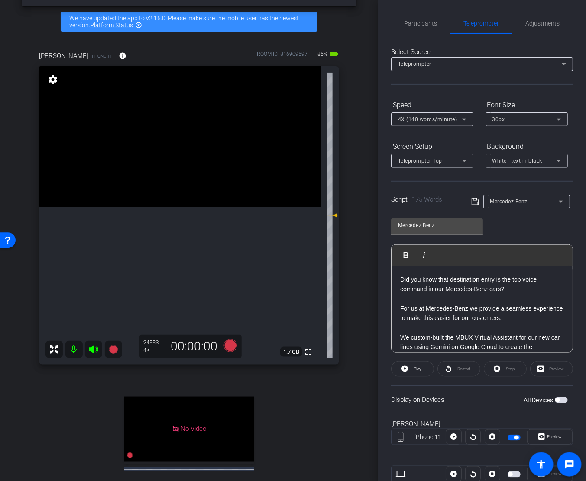
click at [484, 293] on p "Did you know that destination entry is the top voice command in our Mercedes-Be…" at bounding box center [482, 284] width 164 height 19
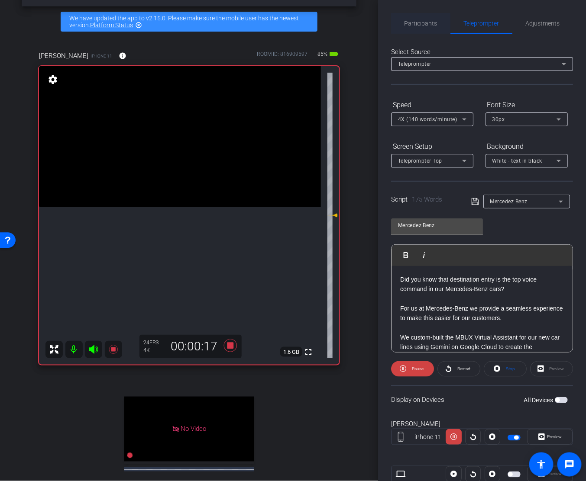
click at [427, 30] on span "Participants" at bounding box center [420, 23] width 33 height 21
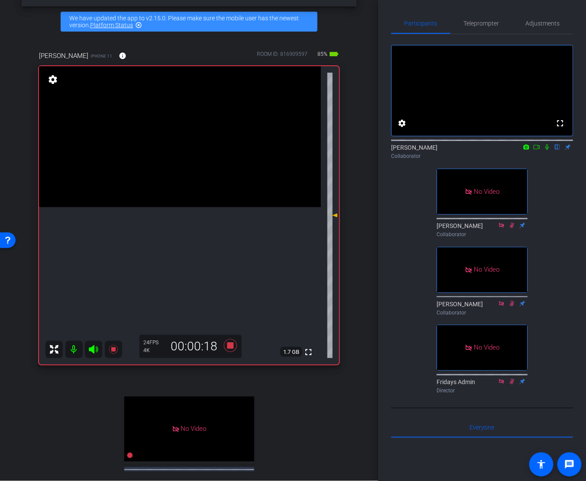
click at [547, 150] on icon at bounding box center [546, 147] width 7 height 6
click at [481, 26] on span "Teleprompter" at bounding box center [481, 23] width 35 height 6
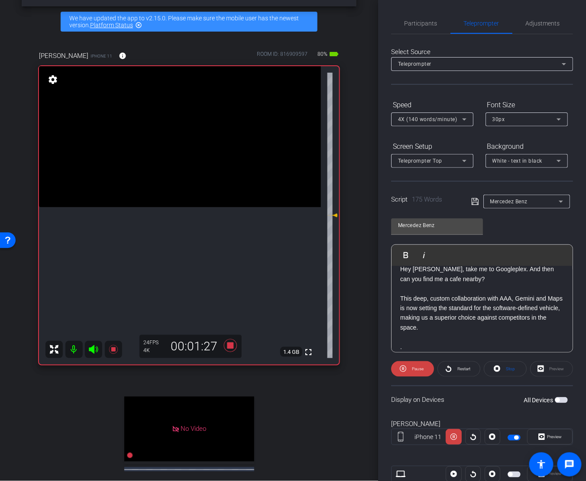
scroll to position [238, 0]
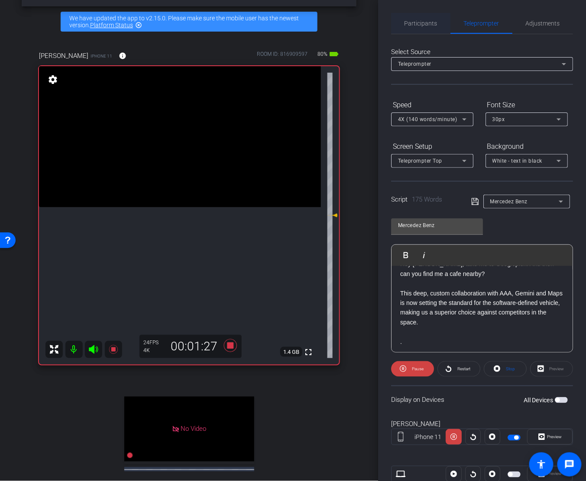
click at [429, 21] on span "Participants" at bounding box center [420, 23] width 33 height 6
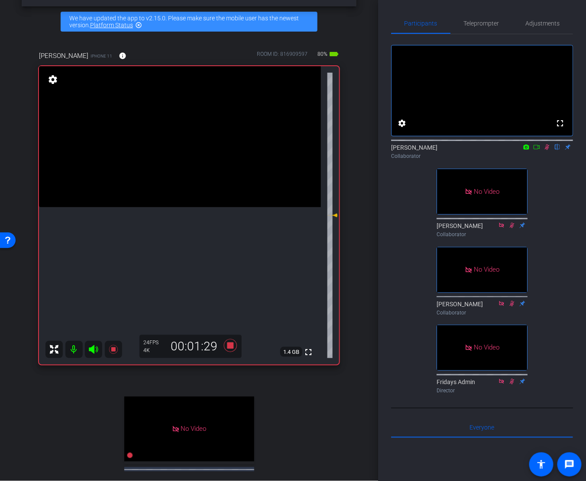
click at [546, 151] on mat-icon at bounding box center [547, 147] width 10 height 8
click at [478, 25] on span "Teleprompter" at bounding box center [481, 23] width 35 height 6
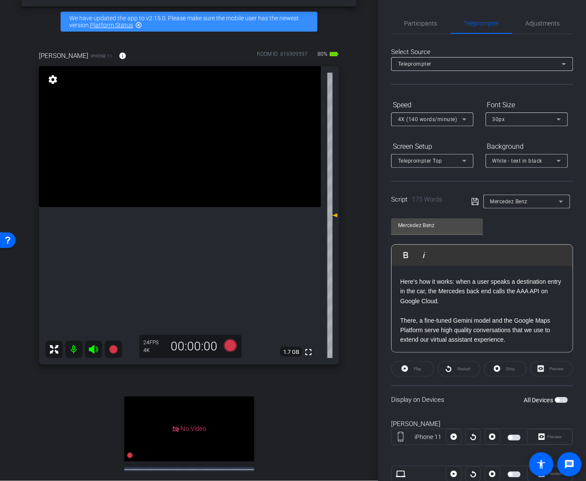
scroll to position [139, 0]
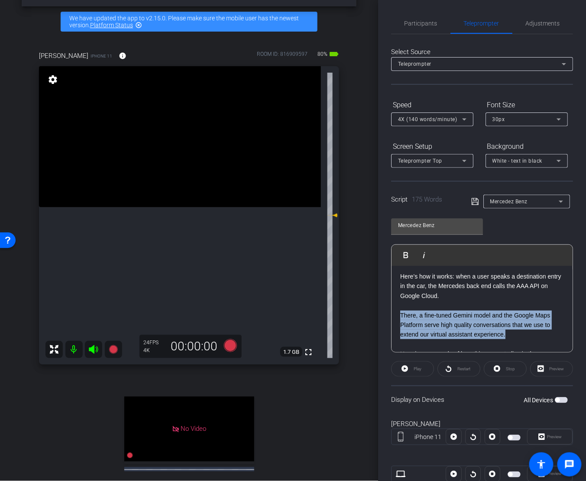
drag, startPoint x: 515, startPoint y: 335, endPoint x: 398, endPoint y: 314, distance: 118.6
click at [398, 314] on div "Did you know that destination entry is the top voice command in our Mercedes-Be…" at bounding box center [481, 321] width 181 height 386
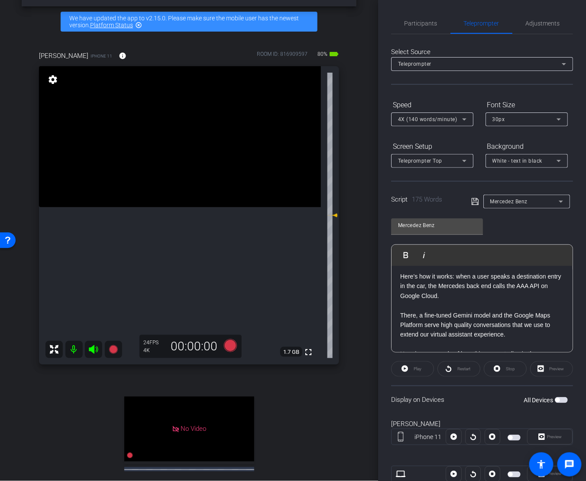
click at [466, 322] on p "There, a fine-tuned Gemini model and the Google Maps Platform serve high qualit…" at bounding box center [482, 325] width 164 height 29
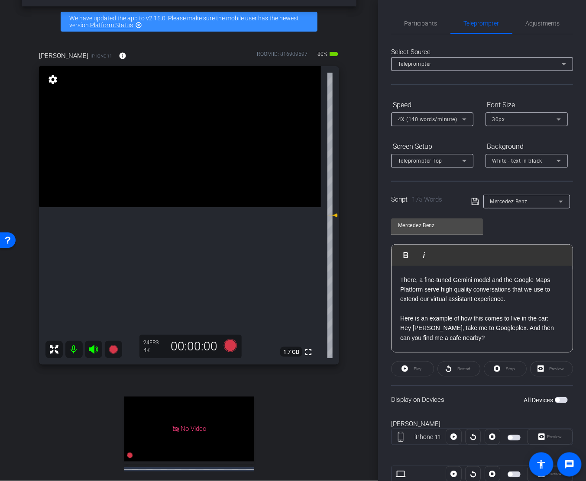
scroll to position [179, 0]
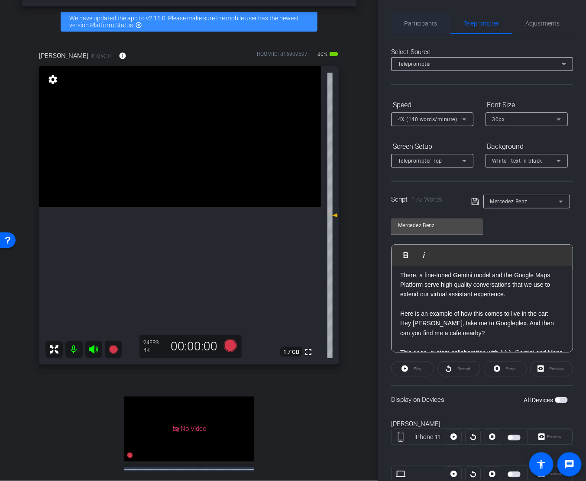
click at [423, 22] on span "Participants" at bounding box center [420, 23] width 33 height 6
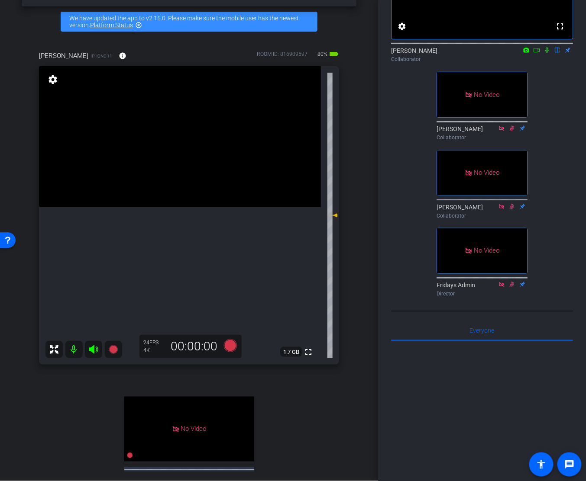
scroll to position [0, 0]
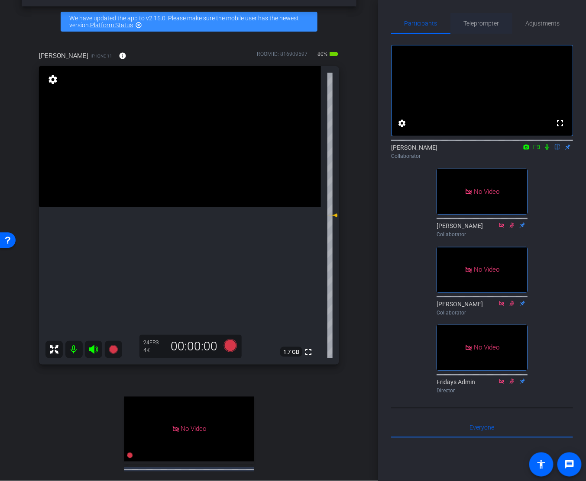
click at [487, 19] on span "Teleprompter" at bounding box center [481, 23] width 35 height 21
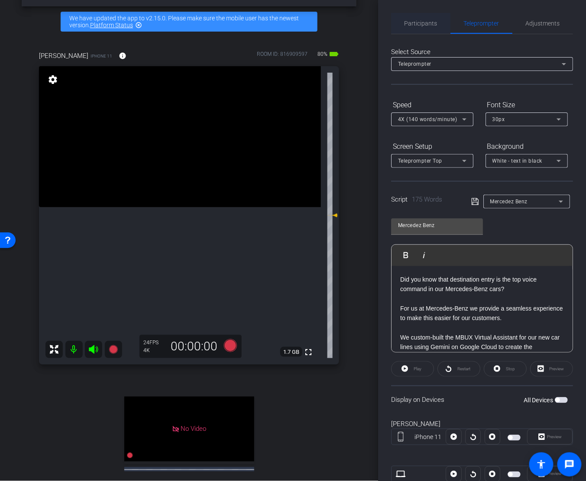
click at [432, 25] on span "Participants" at bounding box center [420, 23] width 33 height 6
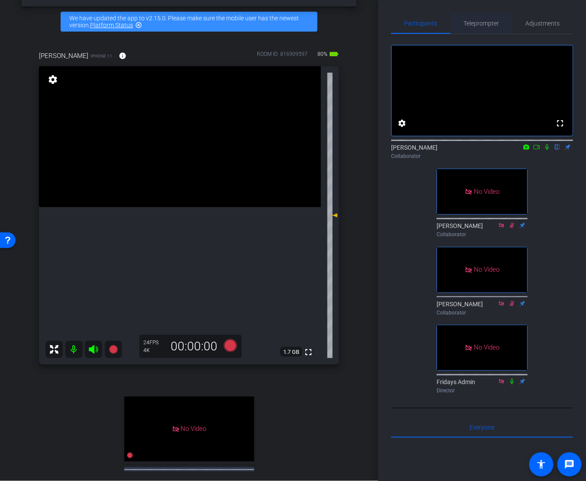
click at [479, 24] on span "Teleprompter" at bounding box center [481, 23] width 35 height 6
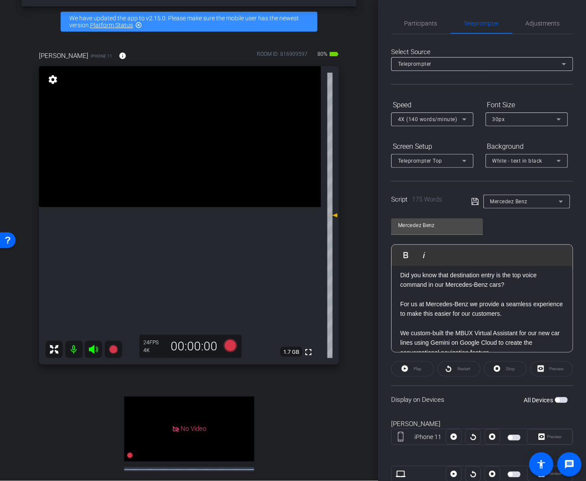
scroll to position [90, 0]
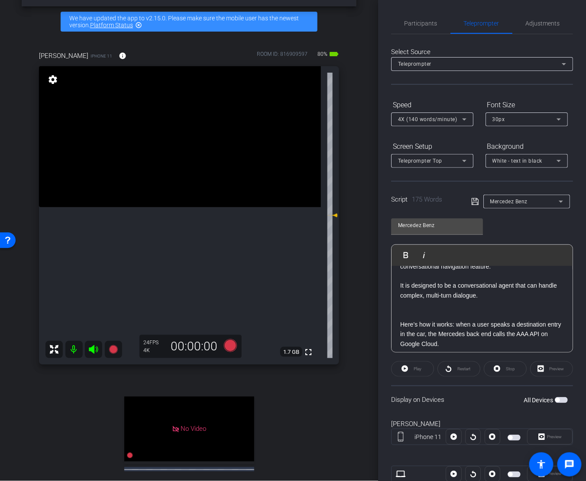
click at [440, 307] on p at bounding box center [482, 305] width 164 height 10
drag, startPoint x: 431, startPoint y: 313, endPoint x: 409, endPoint y: 308, distance: 22.6
click at [409, 308] on div "Did you know that destination entry is the top voice command in our Mercedes-Be…" at bounding box center [481, 369] width 181 height 386
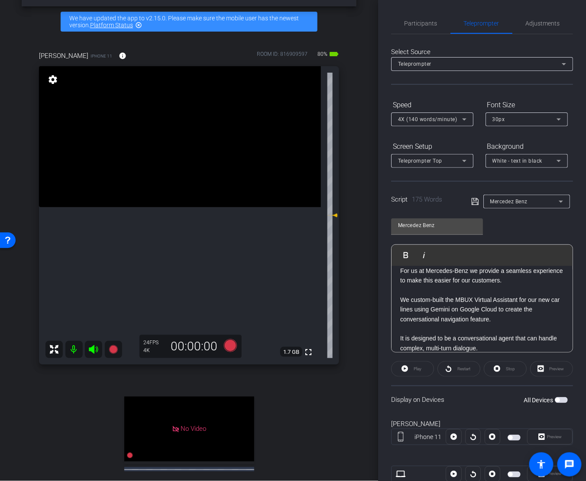
scroll to position [86, 0]
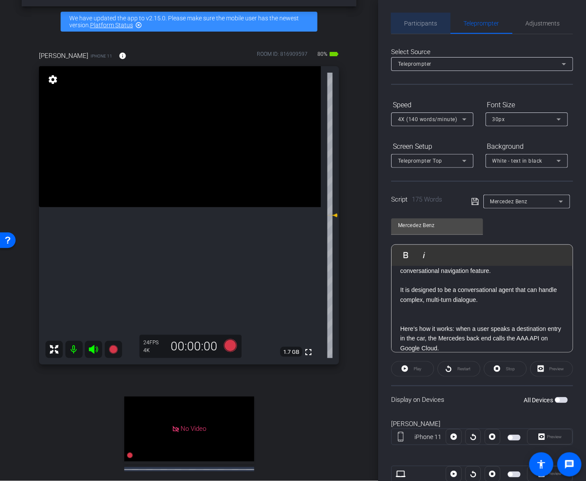
click at [436, 22] on span "Participants" at bounding box center [420, 23] width 33 height 6
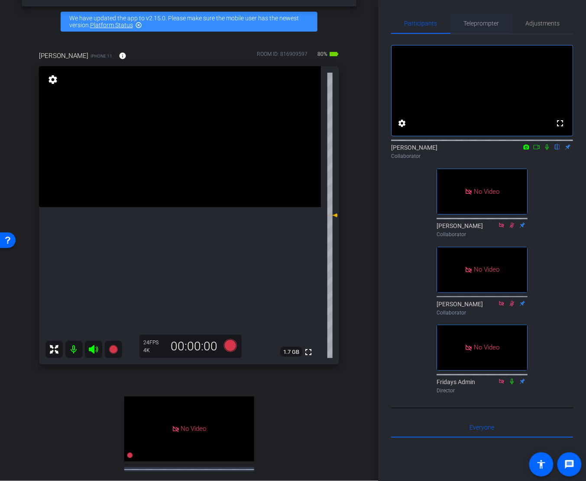
click at [487, 23] on span "Teleprompter" at bounding box center [481, 23] width 35 height 6
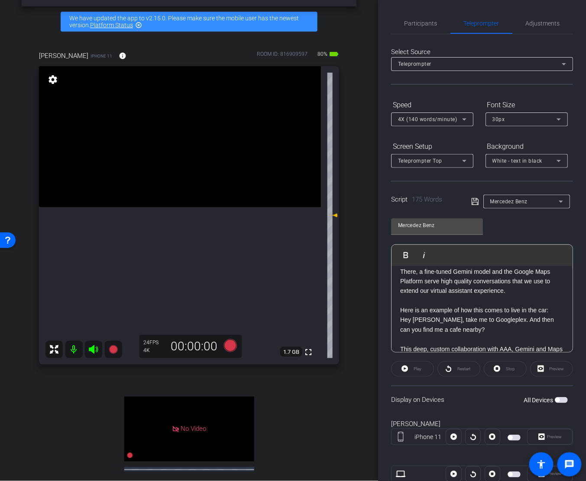
scroll to position [192, 0]
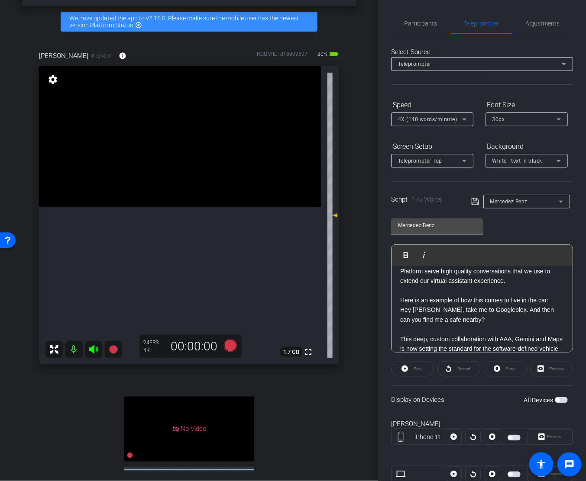
click at [485, 319] on p "Hey [PERSON_NAME], take me to Googleplex. And then can you find me a cafe nearb…" at bounding box center [482, 314] width 164 height 19
click at [487, 323] on p "Hey [PERSON_NAME], take me to Googleplex. And then can you find me a cafe nearb…" at bounding box center [482, 314] width 164 height 19
drag, startPoint x: 500, startPoint y: 316, endPoint x: 510, endPoint y: 310, distance: 12.0
click at [510, 310] on p "Hey [PERSON_NAME], take me to Googleplex. And then can you find me a cafe nearb…" at bounding box center [482, 314] width 164 height 19
click at [509, 319] on p "Hey [PERSON_NAME], take me to Googleplex. And then can you find me a cafe nearb…" at bounding box center [482, 314] width 164 height 19
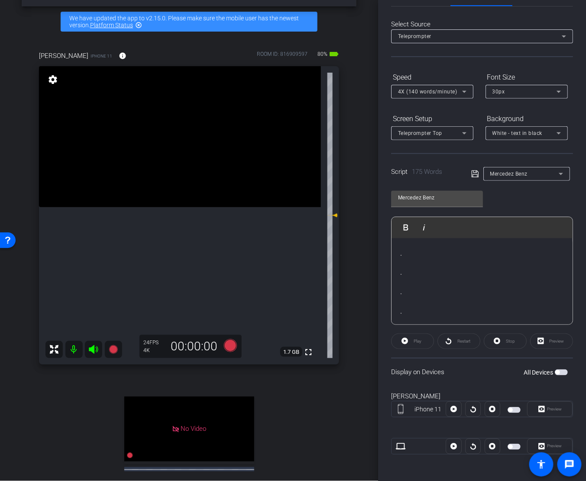
scroll to position [0, 0]
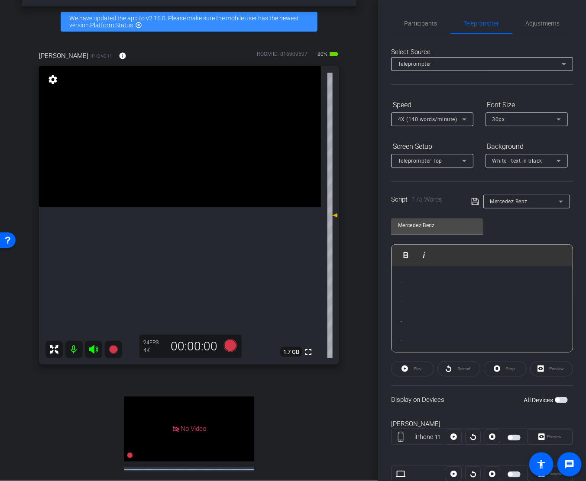
click at [487, 310] on p at bounding box center [482, 311] width 164 height 10
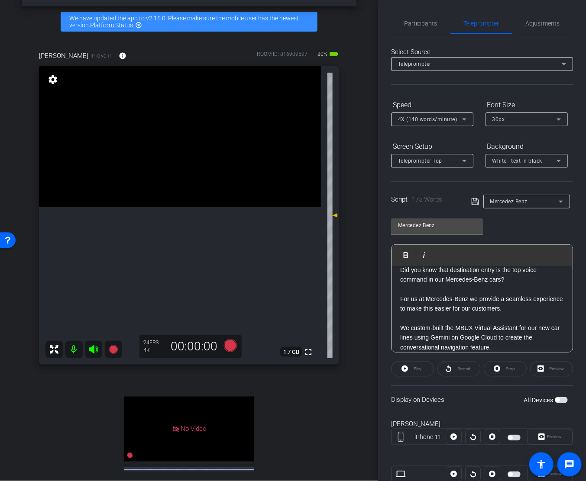
scroll to position [20, 0]
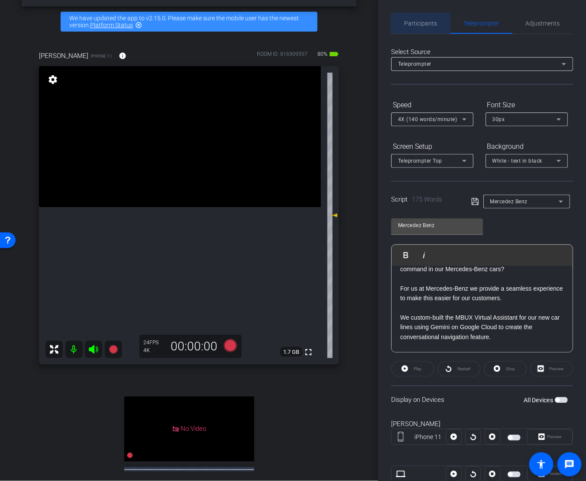
click at [424, 23] on span "Participants" at bounding box center [420, 23] width 33 height 6
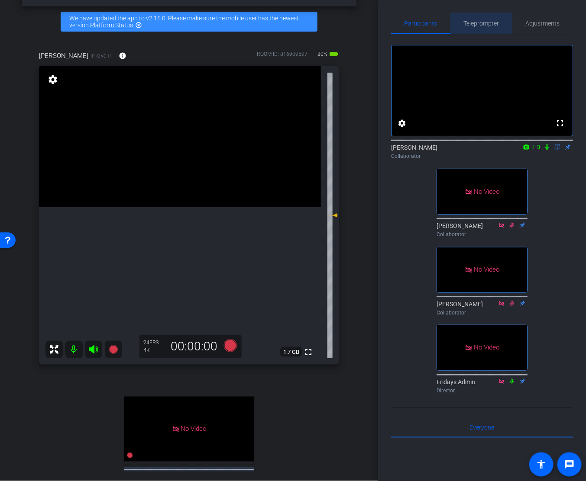
click at [468, 29] on span "Teleprompter" at bounding box center [481, 23] width 35 height 21
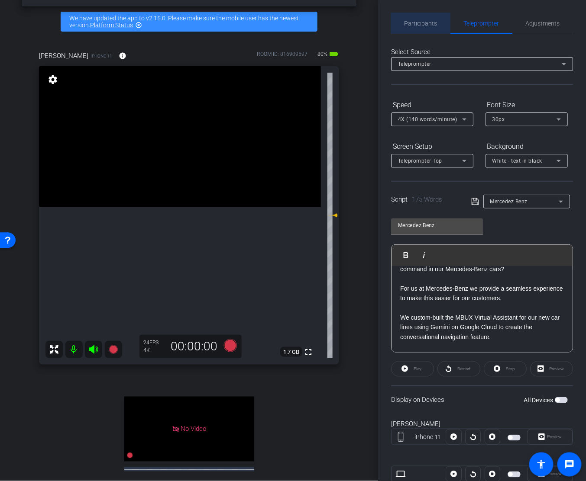
click at [419, 20] on span "Participants" at bounding box center [420, 23] width 33 height 6
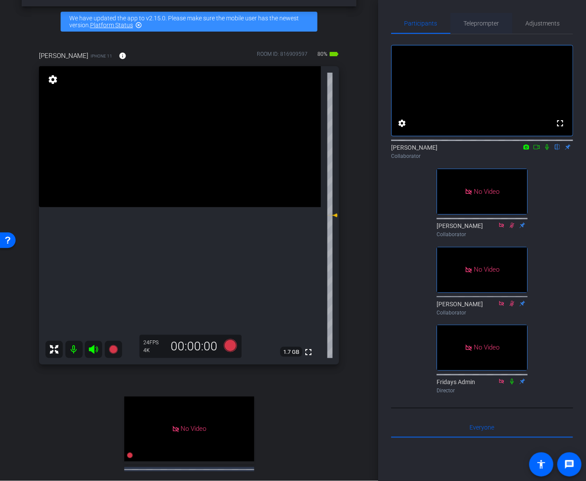
click at [484, 21] on span "Teleprompter" at bounding box center [481, 23] width 35 height 6
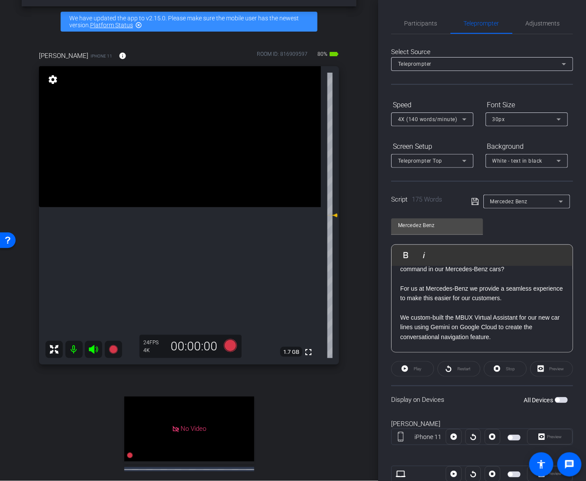
click at [506, 300] on p "For us at Mercedes-Benz we provide a seamless experience to make this easier fo…" at bounding box center [482, 293] width 164 height 19
click at [416, 27] on span "Participants" at bounding box center [420, 23] width 33 height 21
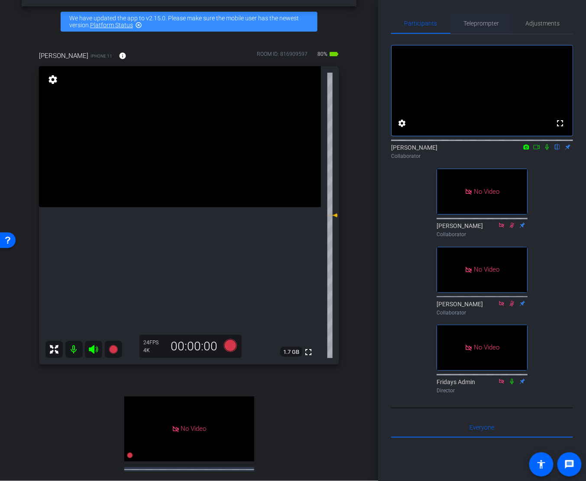
click at [489, 27] on span "Teleprompter" at bounding box center [481, 23] width 35 height 21
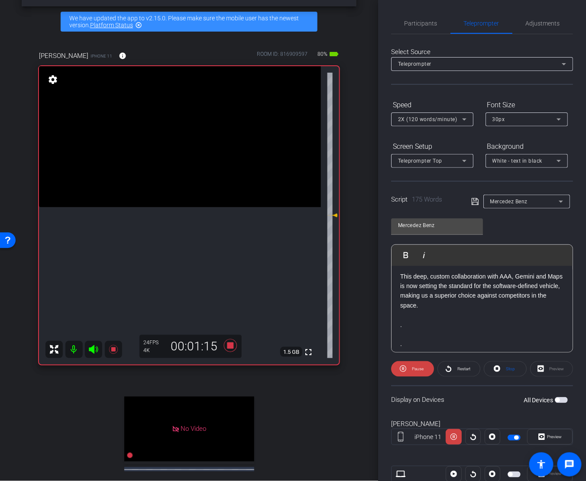
scroll to position [245, 0]
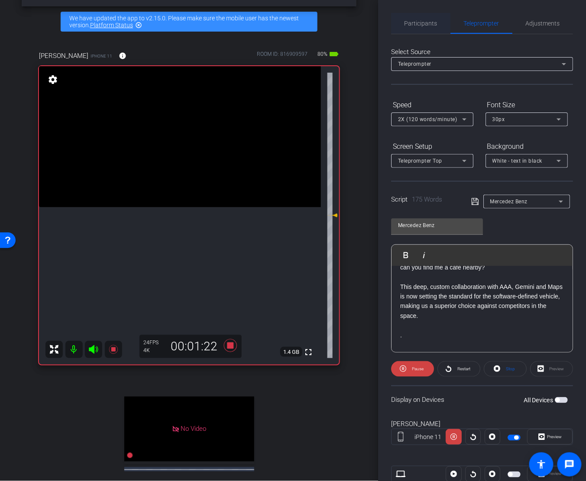
click at [437, 23] on div "Participants" at bounding box center [420, 23] width 59 height 21
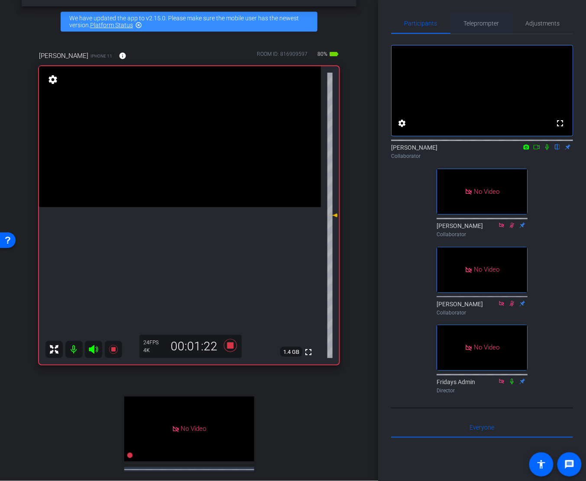
click at [484, 25] on span "Teleprompter" at bounding box center [481, 23] width 35 height 6
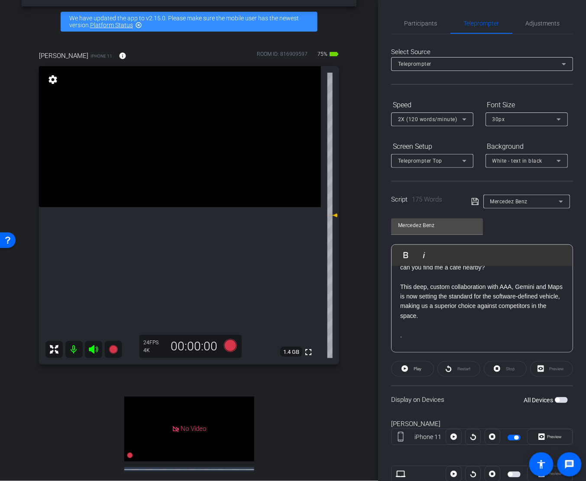
click at [496, 319] on p "This deep, custom collaboration with AAA, Gemini and Maps is now setting the st…" at bounding box center [482, 301] width 164 height 39
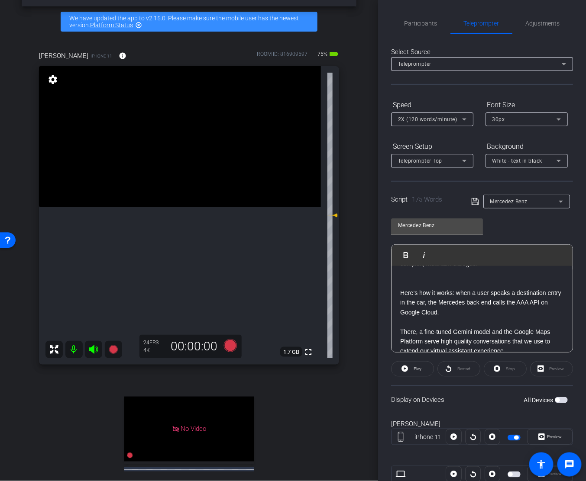
scroll to position [156, 0]
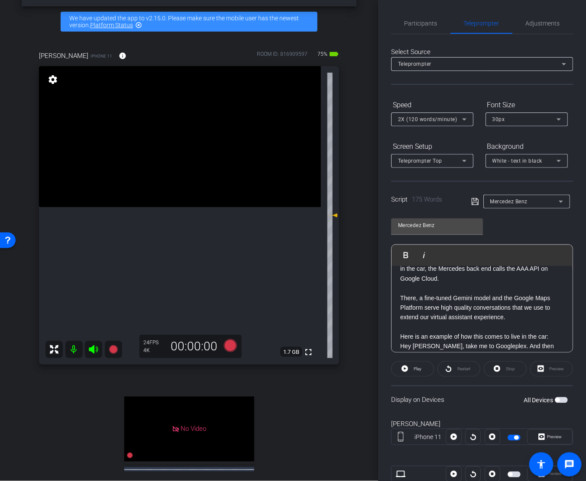
click at [481, 306] on p "There, a fine-tuned Gemini model and the Google Maps Platform serve high qualit…" at bounding box center [482, 308] width 164 height 29
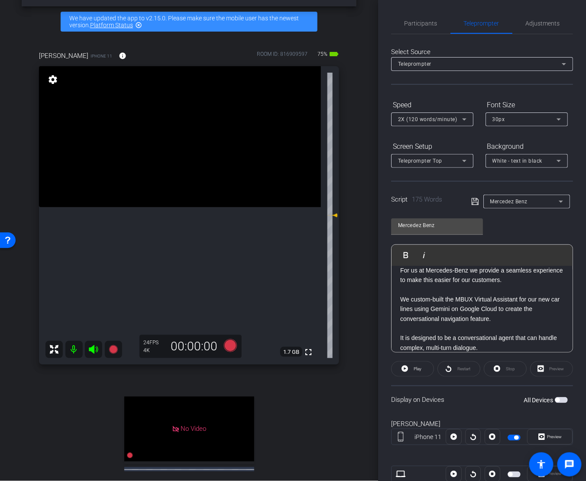
scroll to position [0, 0]
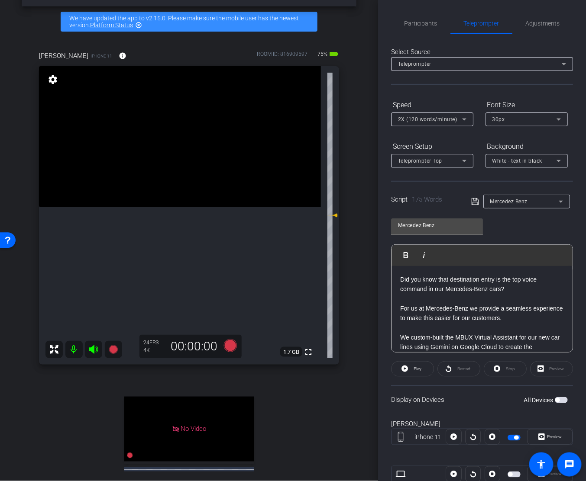
click at [469, 295] on p at bounding box center [482, 299] width 164 height 10
click at [421, 284] on p "Did you know that destination entry is the top voice command in our Mercedes-Be…" at bounding box center [482, 284] width 164 height 19
click at [397, 278] on div "Did you know that destination entry is the top voice command in our Mercedes-Be…" at bounding box center [481, 459] width 181 height 386
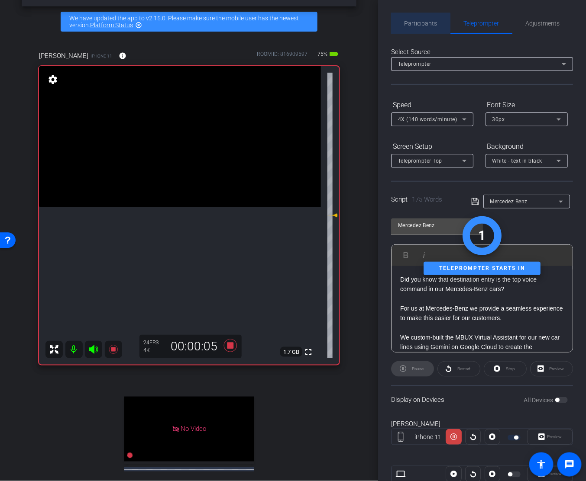
click at [419, 23] on span "Participants" at bounding box center [420, 23] width 33 height 6
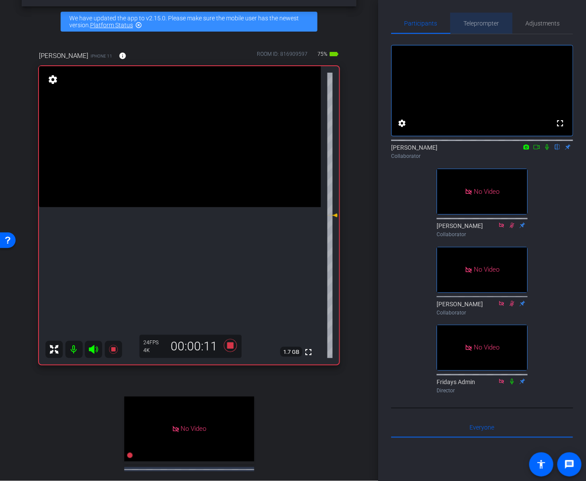
click at [476, 23] on span "Teleprompter" at bounding box center [481, 23] width 35 height 6
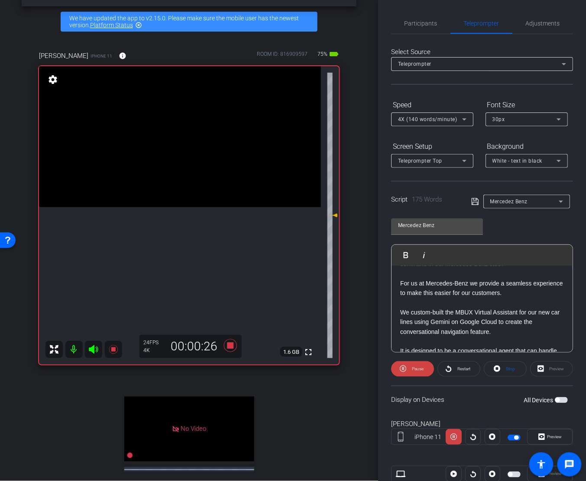
scroll to position [35, 0]
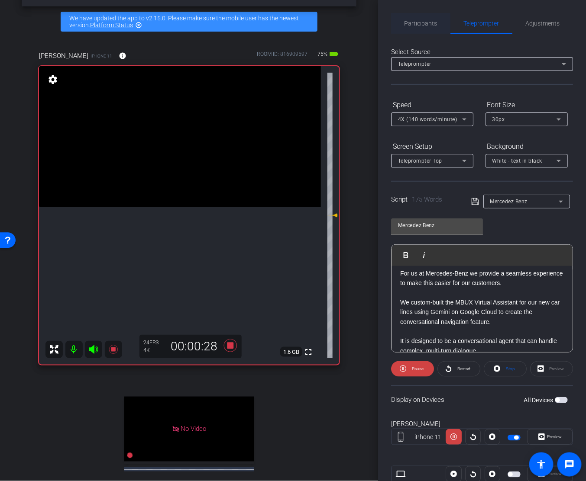
click at [415, 20] on span "Participants" at bounding box center [420, 23] width 33 height 6
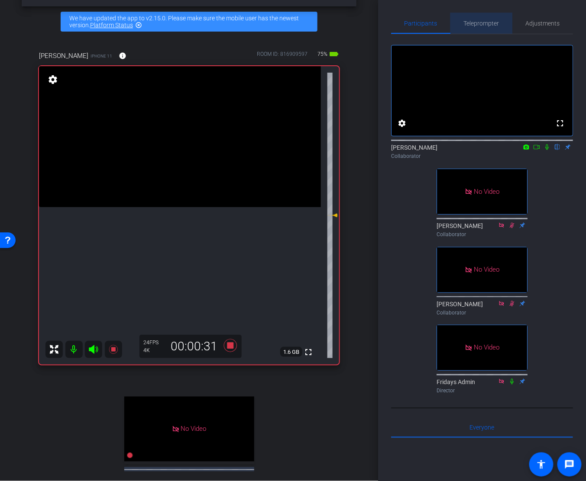
click at [474, 23] on span "Teleprompter" at bounding box center [481, 23] width 35 height 6
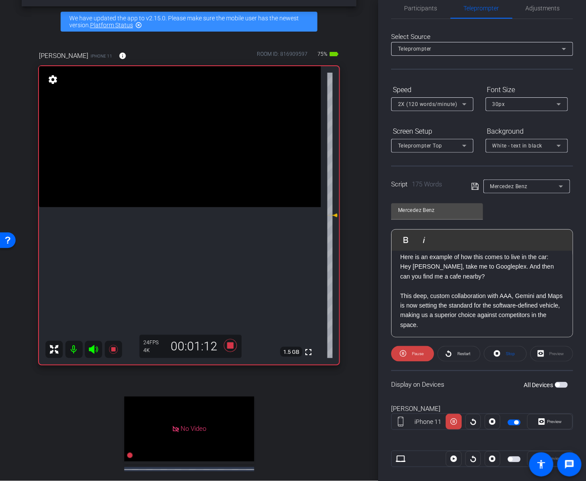
scroll to position [225, 0]
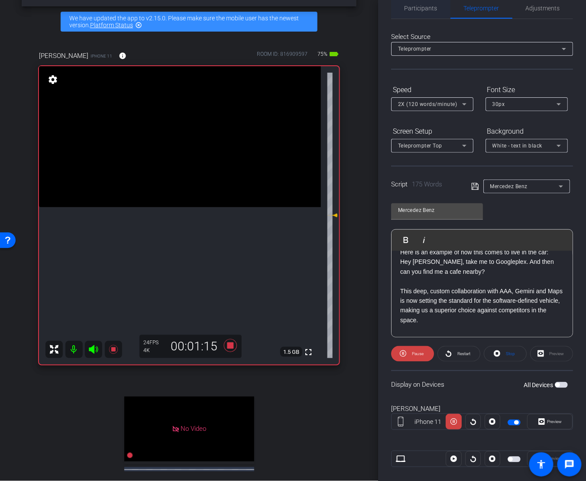
click at [422, 12] on span "Participants" at bounding box center [420, 8] width 33 height 21
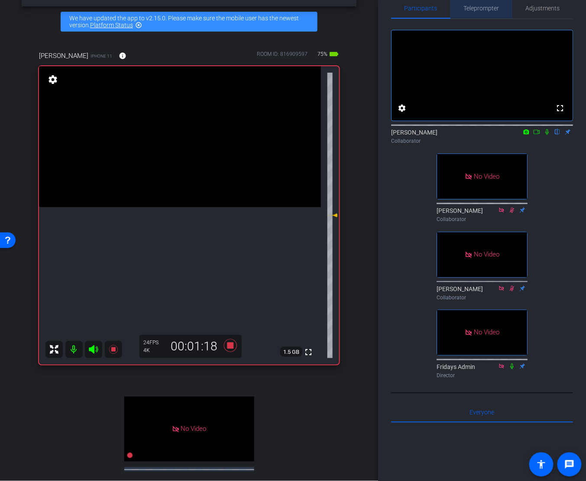
click at [473, 6] on span "Teleprompter" at bounding box center [481, 8] width 35 height 6
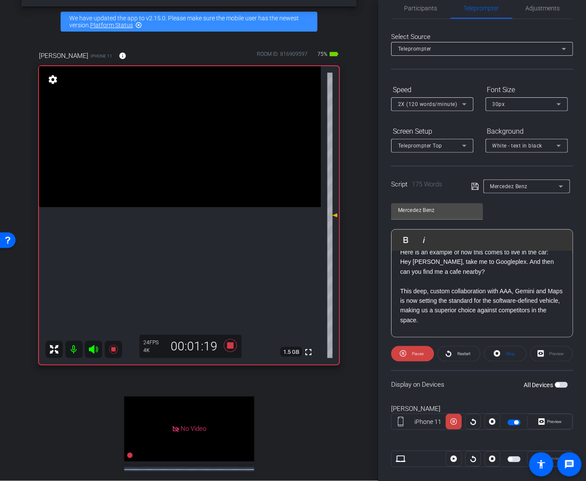
scroll to position [221, 0]
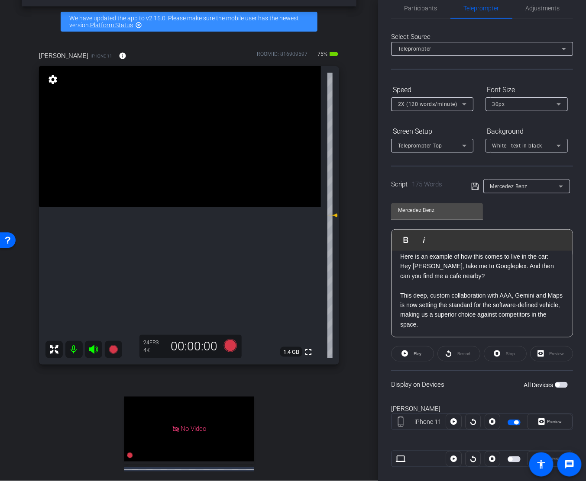
click at [518, 257] on p "Here is an example of how this comes to live in the car:" at bounding box center [482, 257] width 164 height 10
click at [478, 320] on p "This deep, custom collaboration with AAA, Gemini and Maps is now setting the st…" at bounding box center [482, 310] width 164 height 39
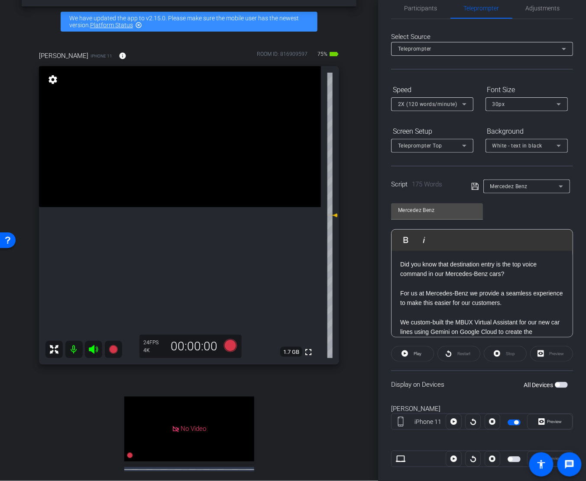
scroll to position [193, 0]
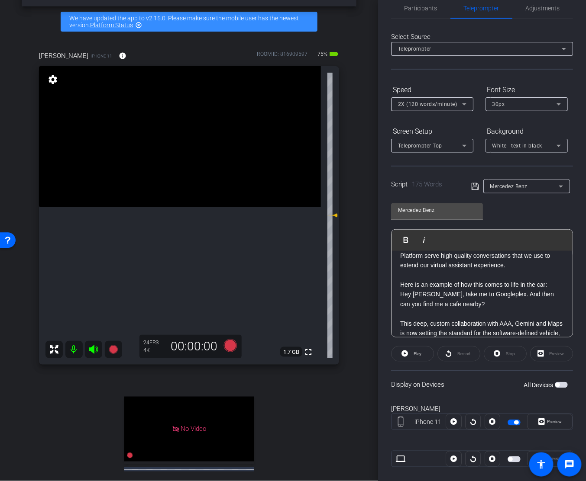
click at [501, 292] on p "Hey [PERSON_NAME], take me to Googleplex. And then can you find me a cafe nearb…" at bounding box center [482, 299] width 164 height 19
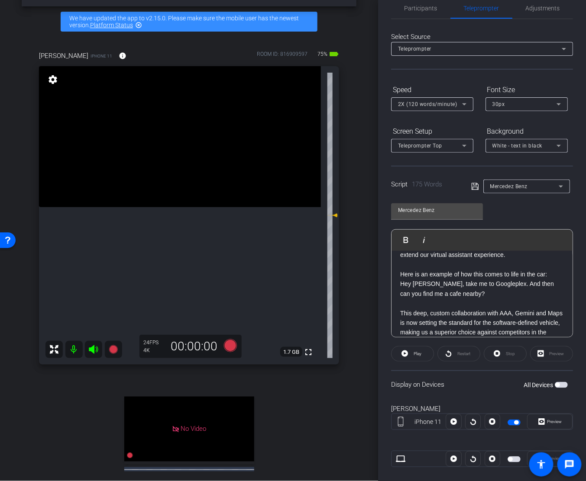
scroll to position [227, 0]
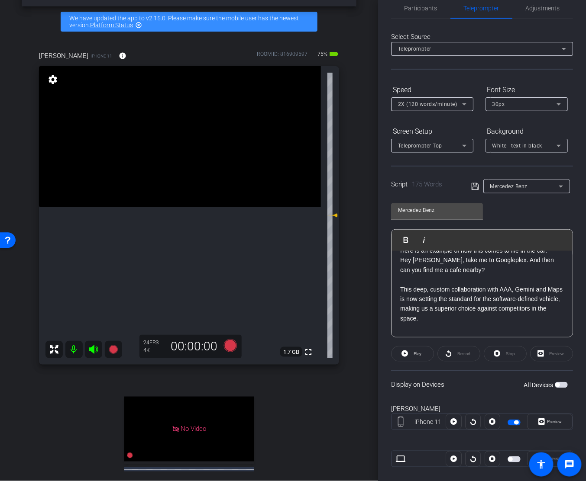
click at [497, 289] on p "This deep, custom collaboration with AAA, Gemini and Maps is now setting the st…" at bounding box center [482, 304] width 164 height 39
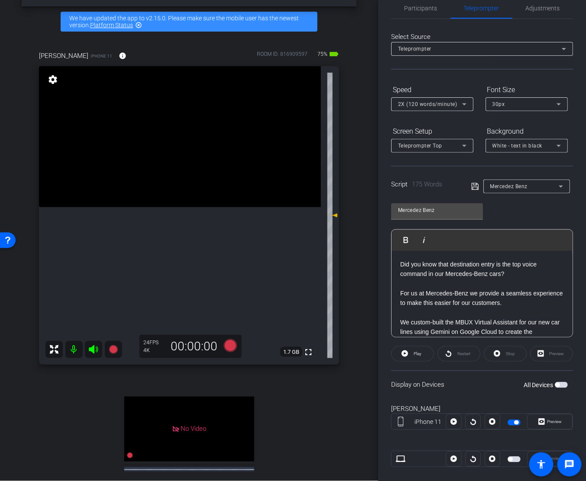
scroll to position [0, 0]
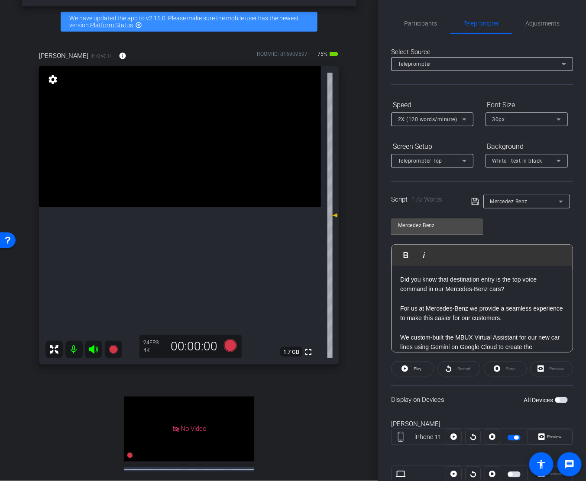
click at [403, 280] on p "Did you know that destination entry is the top voice command in our Mercedes-Be…" at bounding box center [482, 284] width 164 height 19
click at [398, 279] on div "Did you know that destination entry is the top voice command in our Mercedes-Be…" at bounding box center [481, 459] width 181 height 386
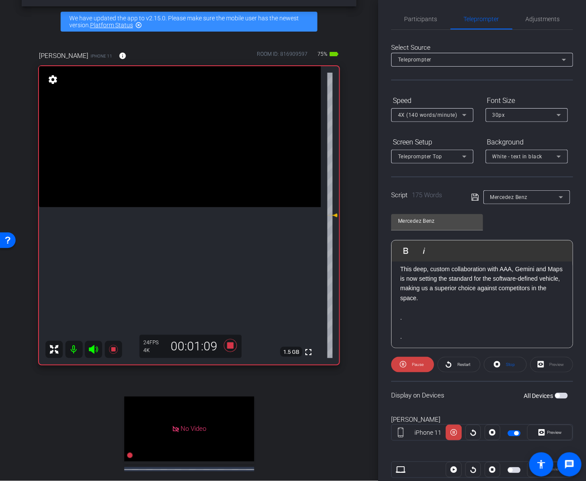
scroll to position [263, 0]
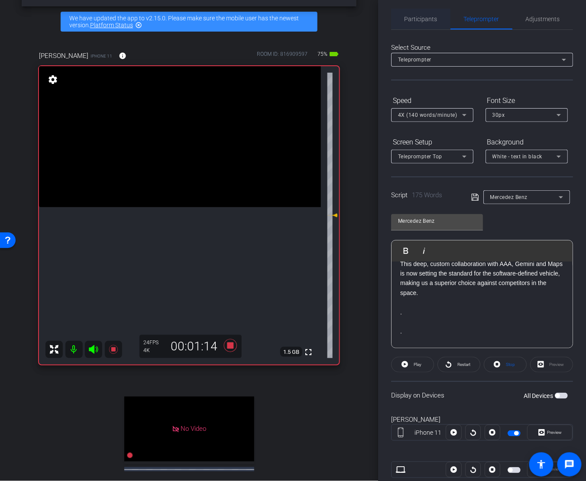
click at [416, 12] on span "Participants" at bounding box center [420, 19] width 33 height 21
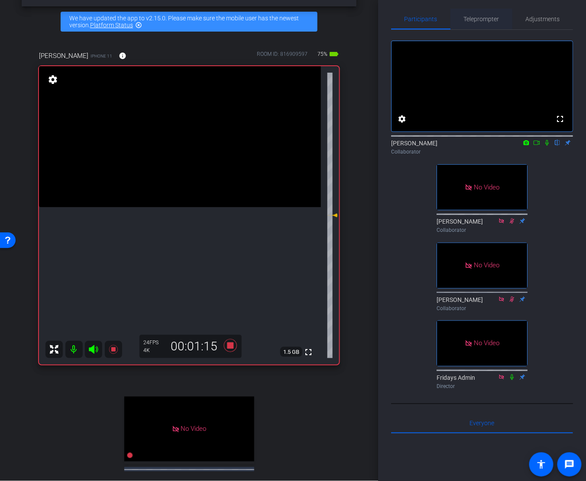
click at [480, 19] on span "Teleprompter" at bounding box center [481, 19] width 35 height 6
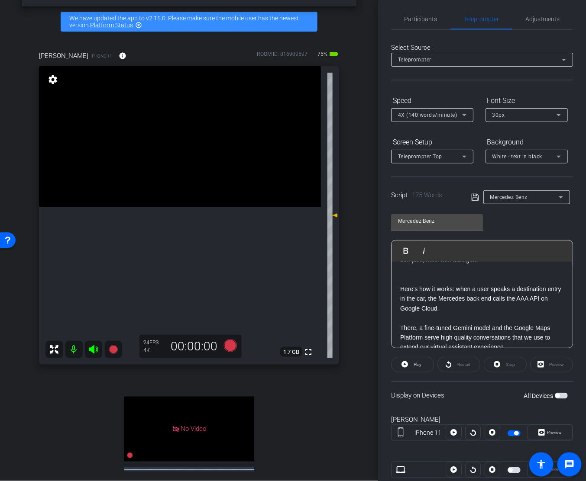
scroll to position [182, 0]
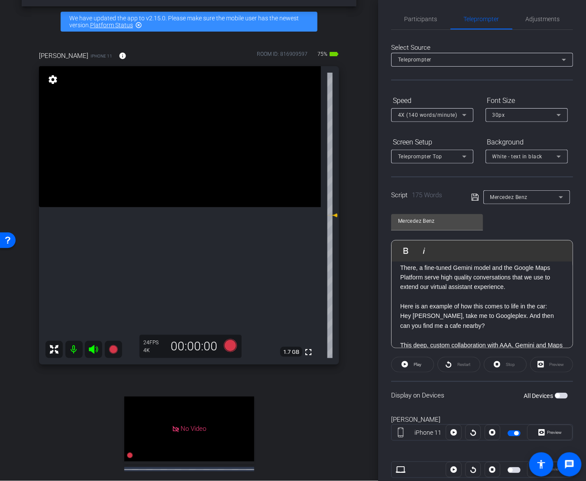
click at [453, 307] on p "Here is an example of how this comes to life in the car:" at bounding box center [482, 307] width 164 height 10
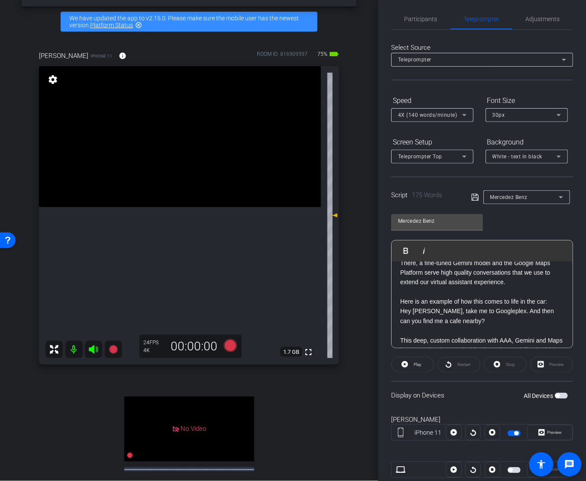
scroll to position [177, 0]
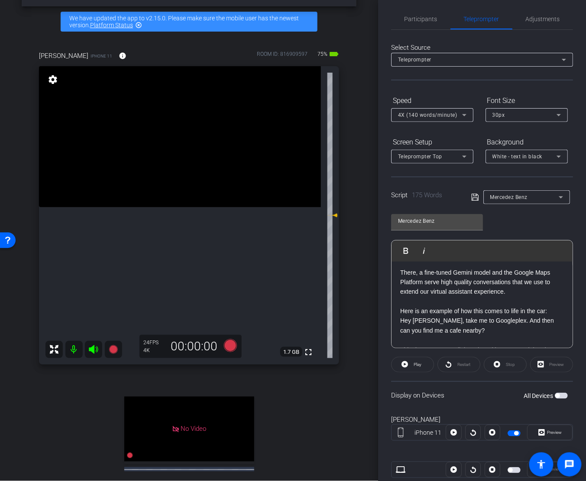
click at [401, 272] on p "There, a fine-tuned Gemini model and the Google Maps Platform serve high qualit…" at bounding box center [482, 282] width 164 height 29
click at [401, 270] on p "There, a fine-tuned Gemini model and the Google Maps Platform serve high qualit…" at bounding box center [482, 282] width 164 height 29
click at [421, 28] on span "Participants" at bounding box center [420, 19] width 33 height 21
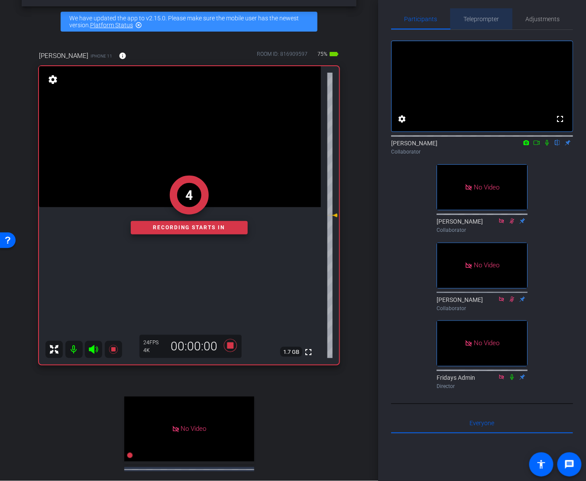
click at [472, 26] on span "Teleprompter" at bounding box center [481, 19] width 35 height 21
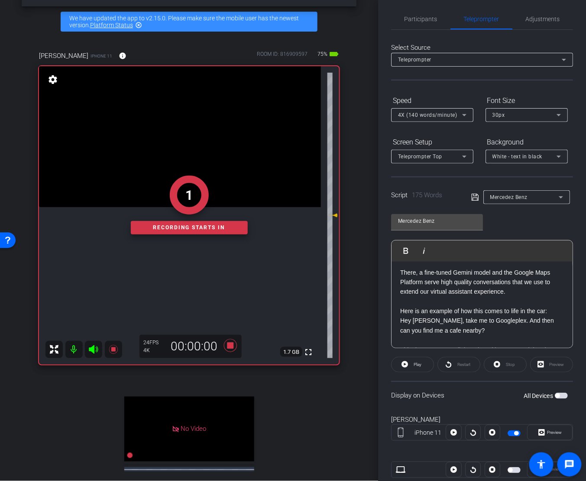
click at [400, 271] on div "Did you know that destination entry is the top voice command in our Mercedes-Be…" at bounding box center [481, 278] width 181 height 386
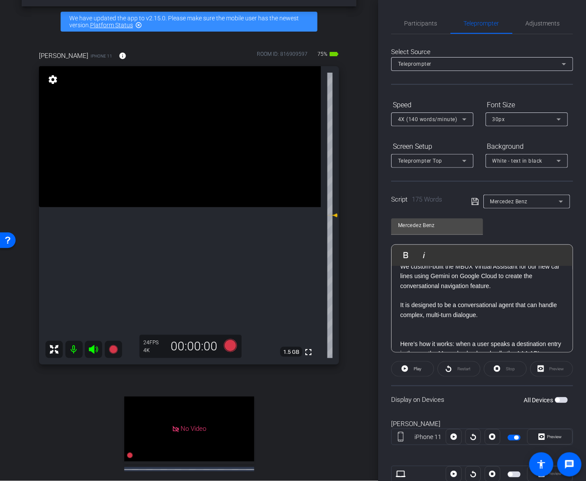
scroll to position [112, 0]
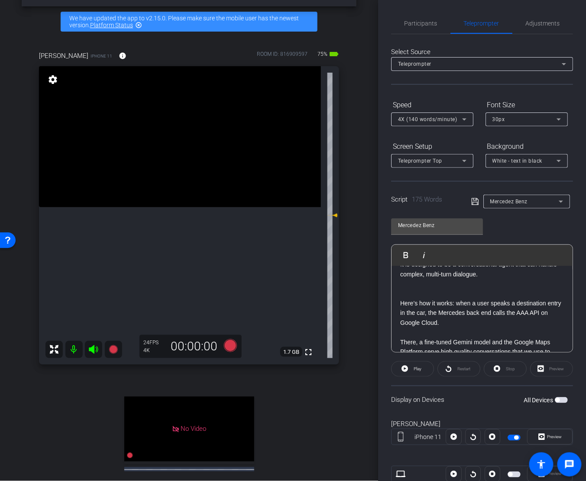
click at [471, 290] on p at bounding box center [482, 294] width 164 height 10
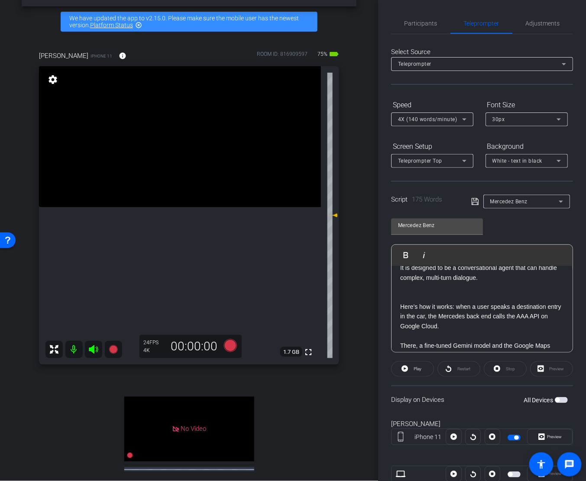
scroll to position [0, 0]
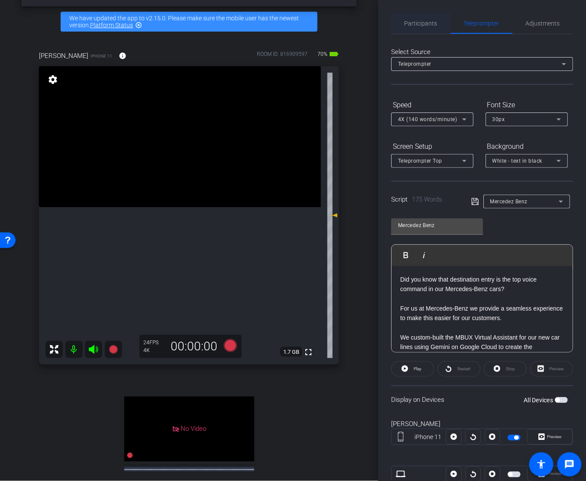
click at [429, 28] on span "Participants" at bounding box center [420, 23] width 33 height 21
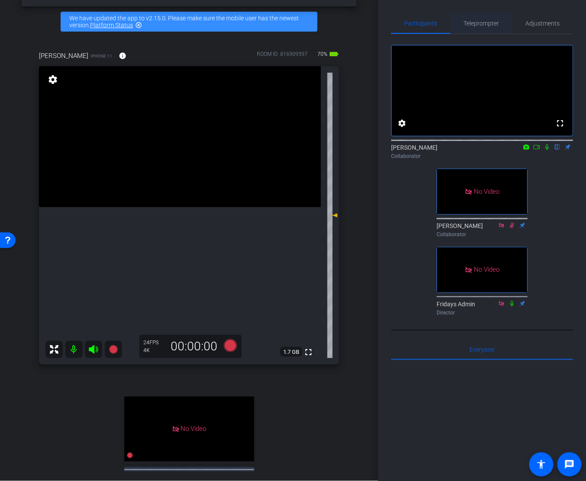
click at [483, 20] on span "Teleprompter" at bounding box center [481, 23] width 35 height 6
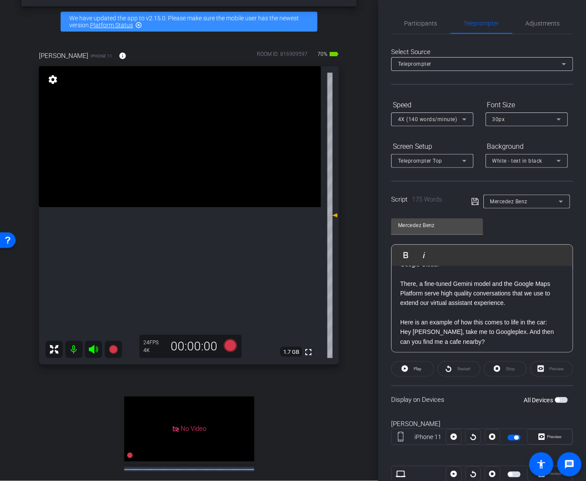
scroll to position [89, 0]
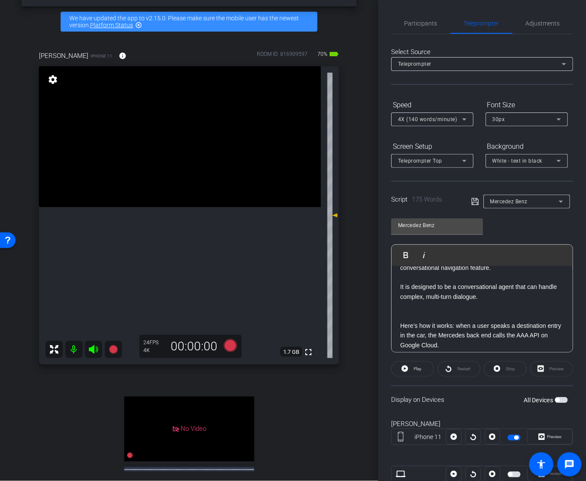
click at [513, 313] on p at bounding box center [482, 317] width 164 height 10
click at [432, 23] on span "Participants" at bounding box center [420, 23] width 33 height 6
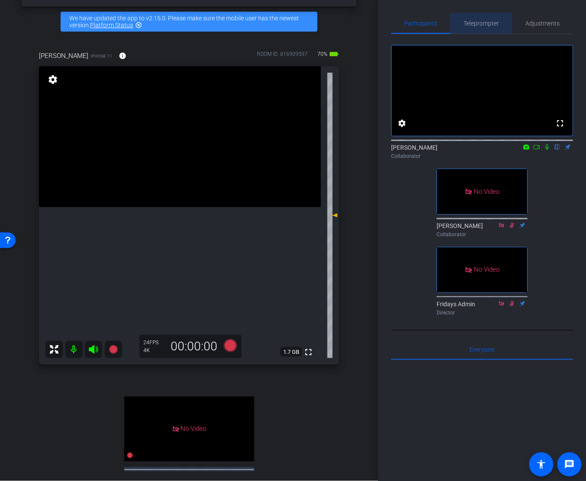
click at [475, 24] on span "Teleprompter" at bounding box center [481, 23] width 35 height 6
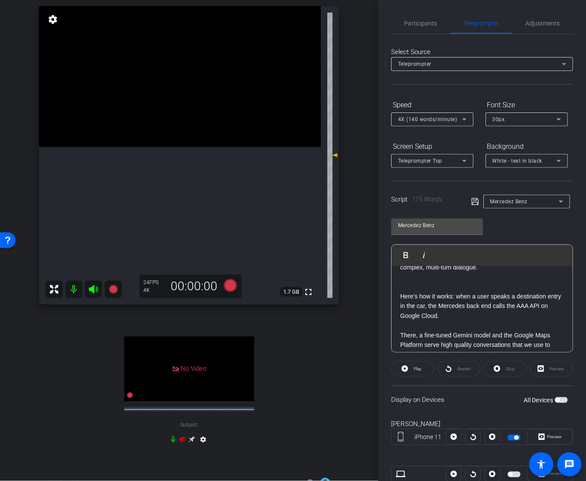
scroll to position [0, 0]
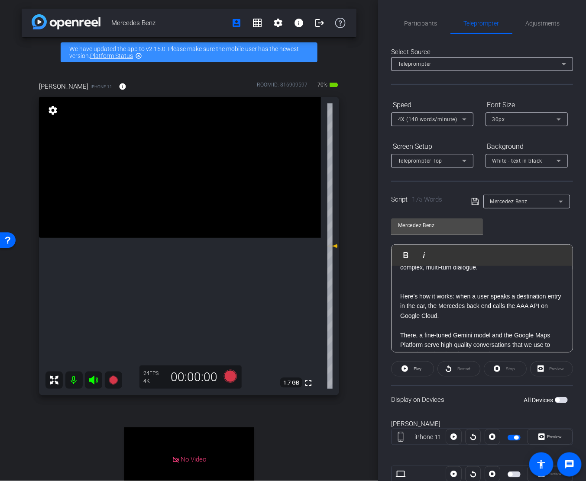
click at [356, 429] on div "[PERSON_NAME] iPhone 11 info ROOM ID: 816909597 70% battery_std fullscreen sett…" at bounding box center [189, 314] width 335 height 493
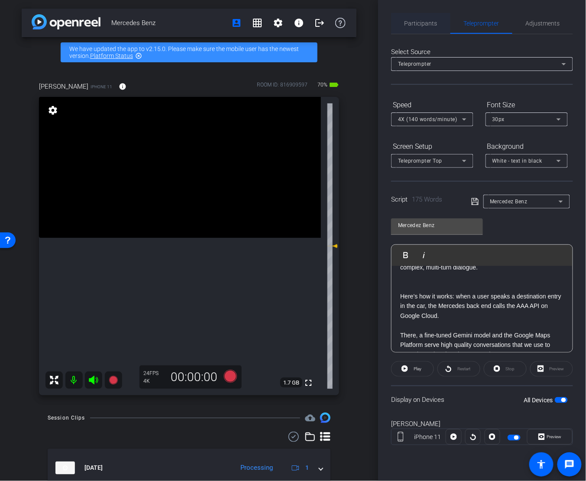
click at [404, 25] on div "Participants" at bounding box center [420, 23] width 59 height 21
